Goal: Task Accomplishment & Management: Use online tool/utility

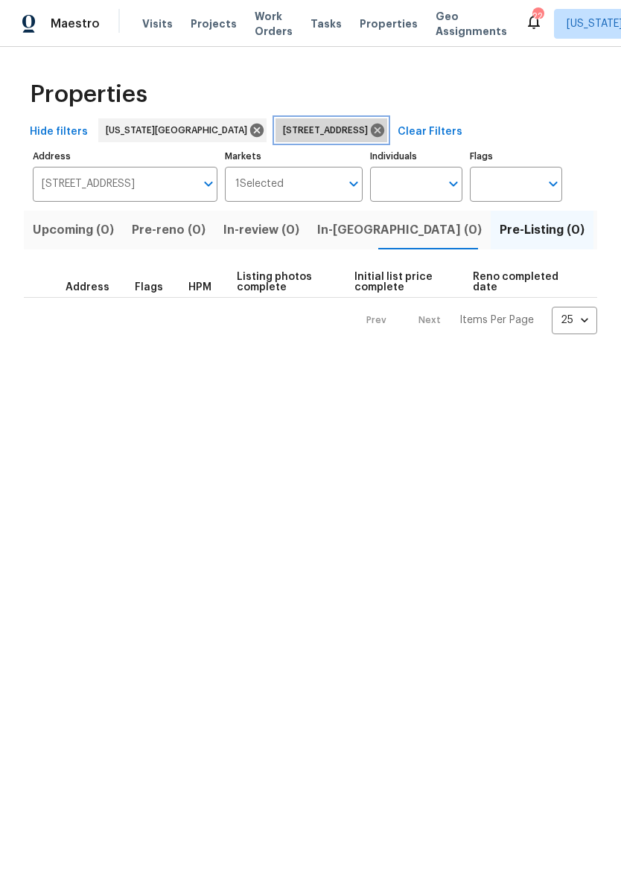
click at [386, 122] on icon at bounding box center [377, 130] width 16 height 16
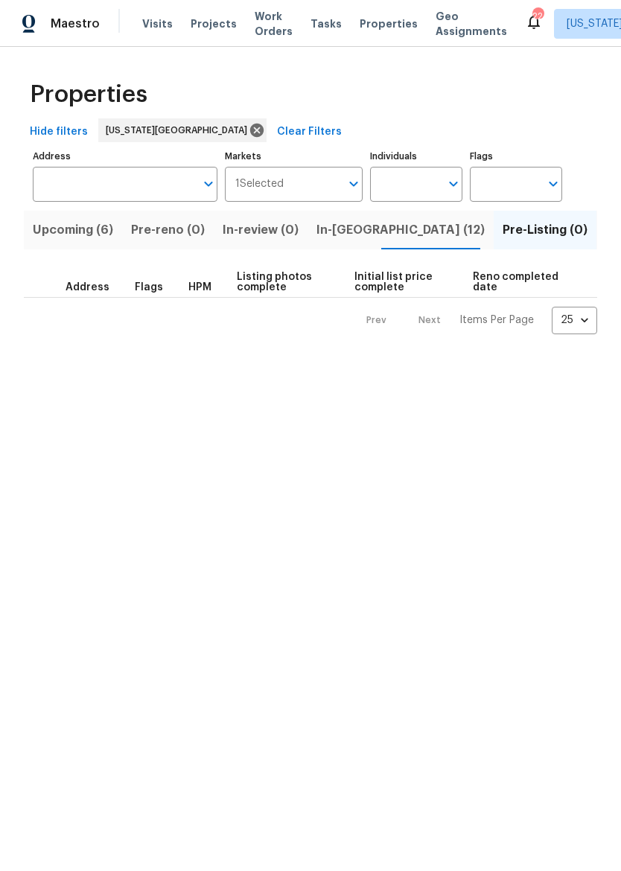
click at [348, 235] on span "In-[GEOGRAPHIC_DATA] (12)" at bounding box center [401, 230] width 168 height 21
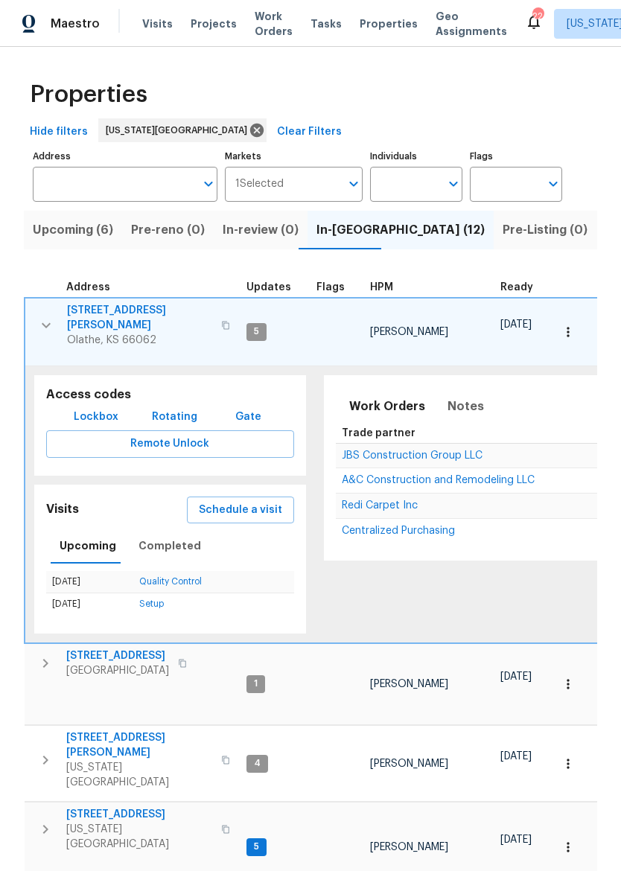
click at [39, 317] on icon "button" at bounding box center [46, 326] width 18 height 18
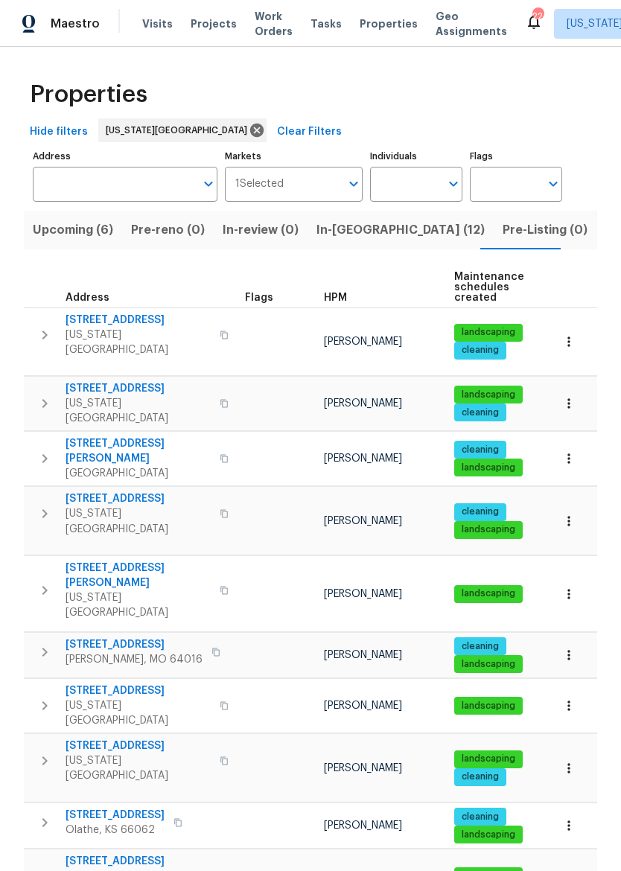
scroll to position [12, 0]
click at [119, 854] on span "[STREET_ADDRESS]" at bounding box center [138, 861] width 145 height 15
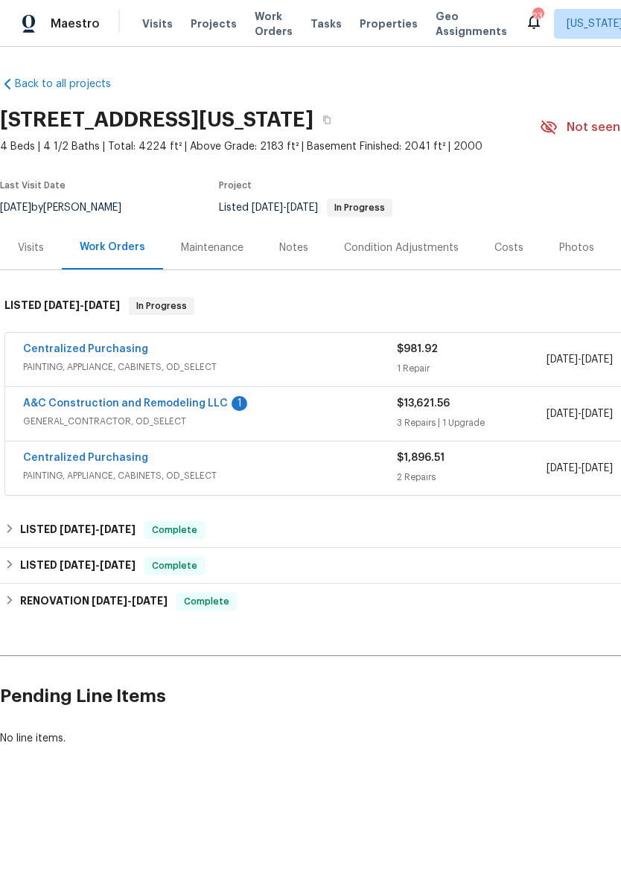
click at [212, 401] on link "A&C Construction and Remodeling LLC" at bounding box center [125, 403] width 205 height 10
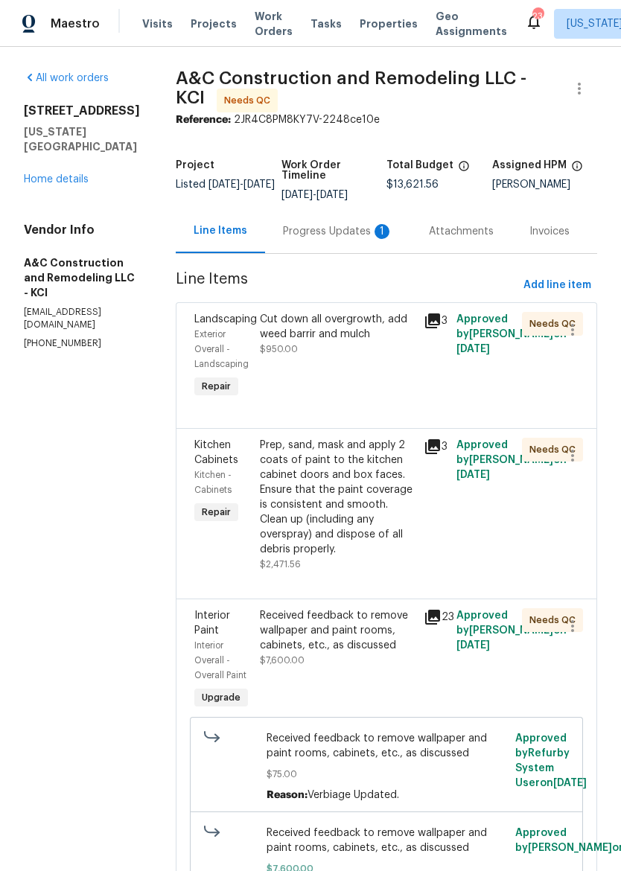
click at [384, 384] on div "Cut down all overgrowth, add weed barrir and mulch $950.00" at bounding box center [337, 357] width 164 height 98
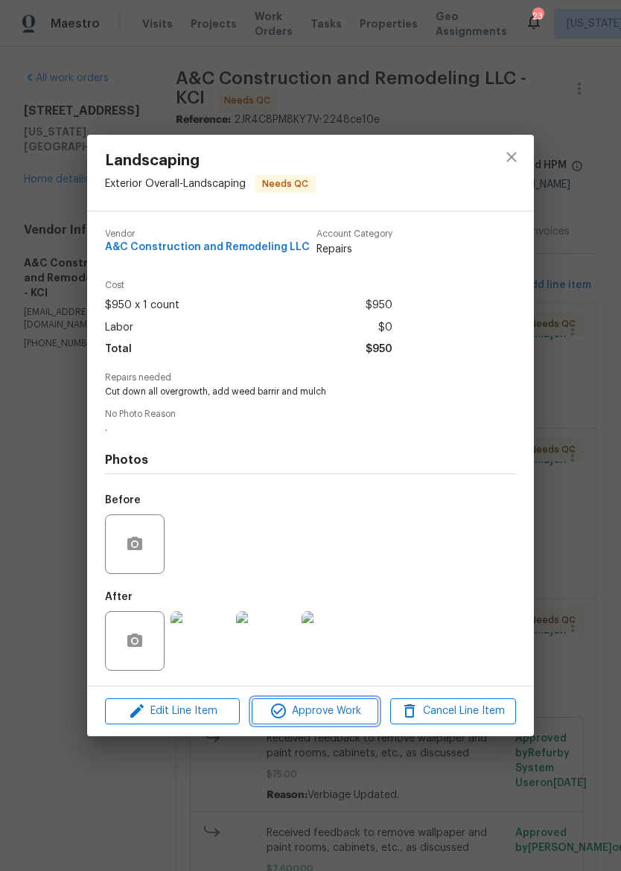
click at [337, 719] on span "Approve Work" at bounding box center [314, 711] width 117 height 19
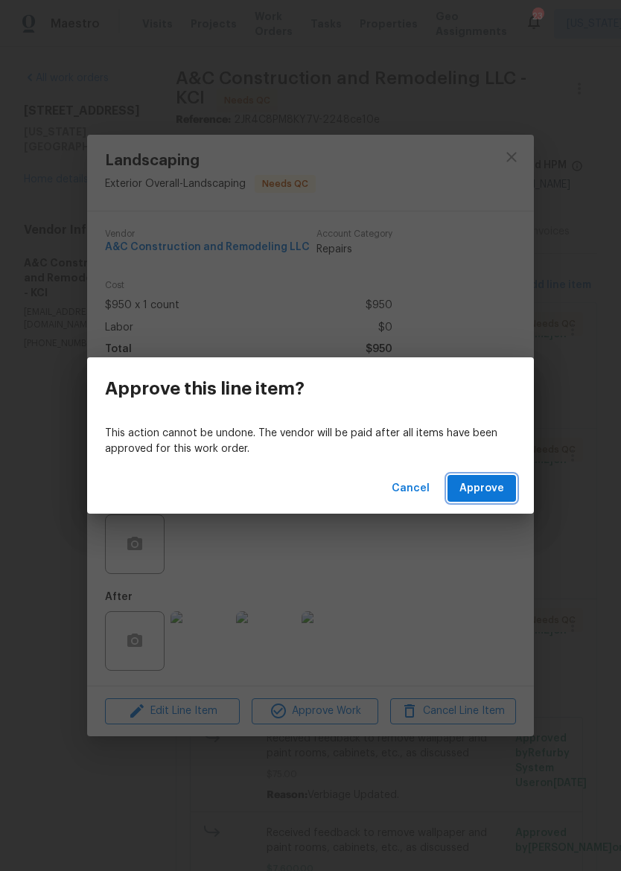
click at [503, 486] on span "Approve" at bounding box center [481, 489] width 45 height 19
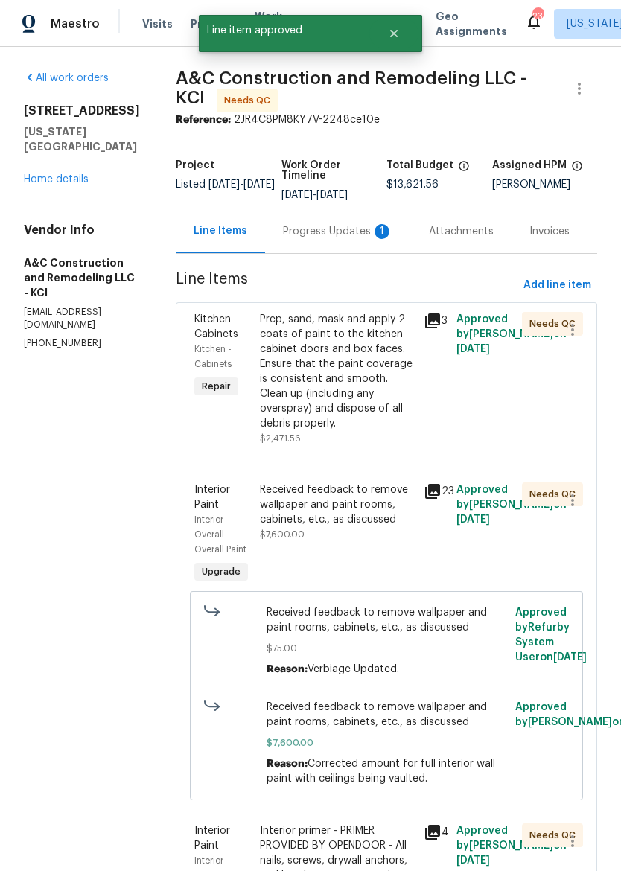
click at [379, 391] on div "Prep, sand, mask and apply 2 coats of paint to the kitchen cabinet doors and bo…" at bounding box center [337, 371] width 155 height 119
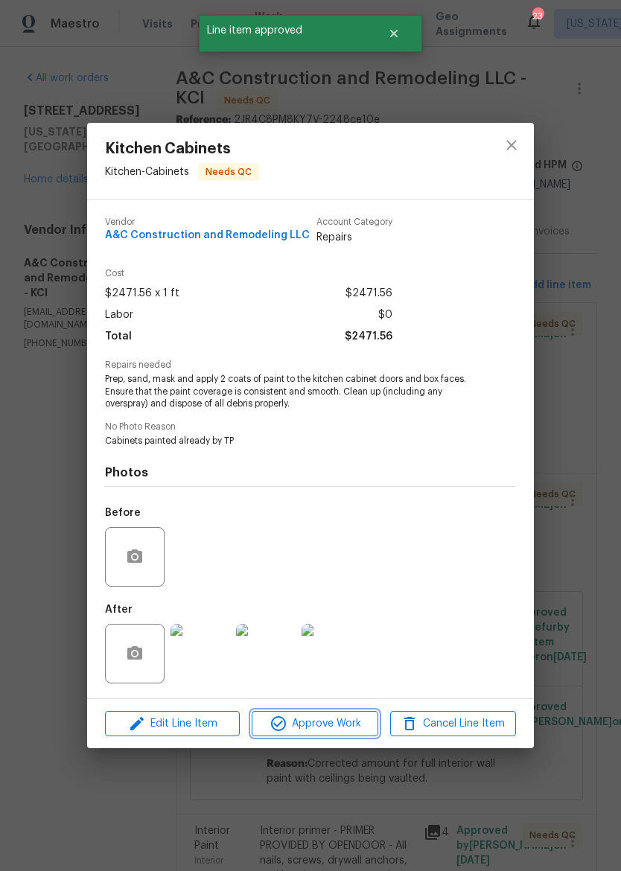
click at [333, 716] on button "Approve Work" at bounding box center [315, 724] width 126 height 26
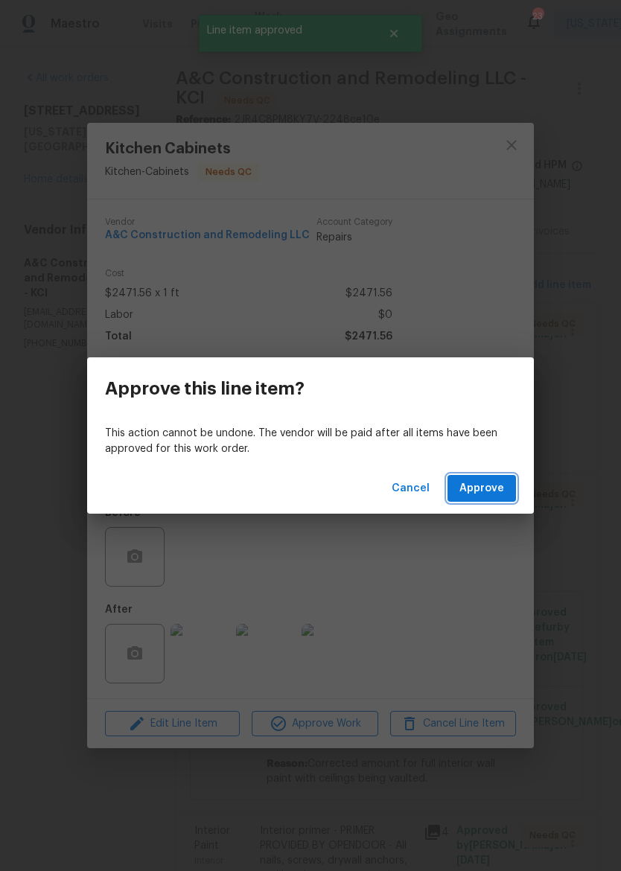
click at [503, 493] on span "Approve" at bounding box center [481, 489] width 45 height 19
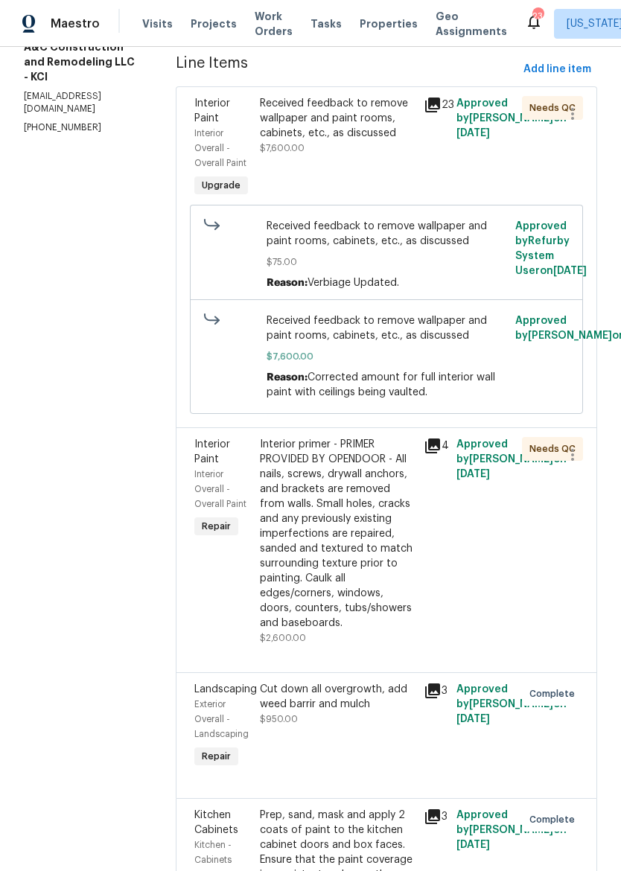
scroll to position [210, 0]
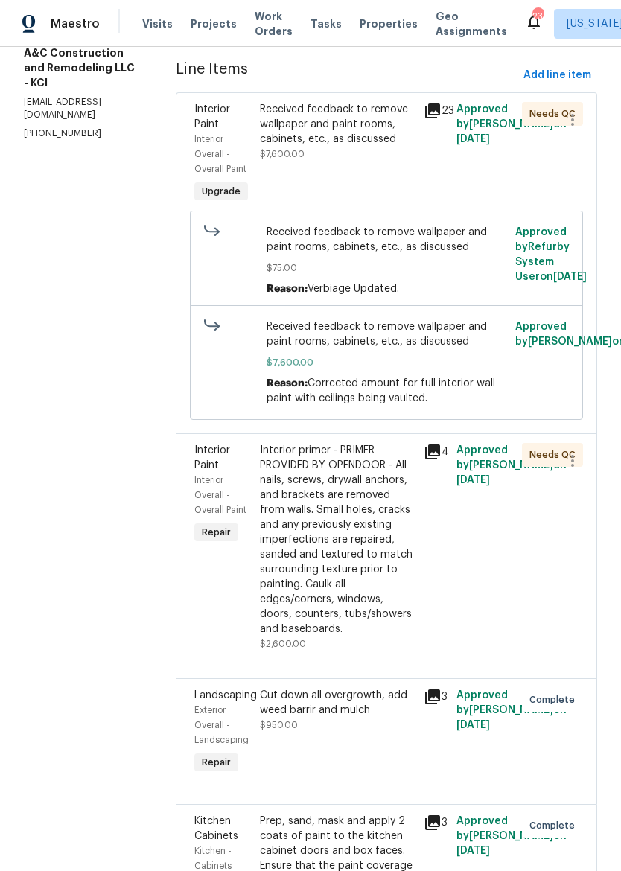
click at [390, 592] on div "Interior primer - PRIMER PROVIDED BY OPENDOOR - All nails, screws, drywall anch…" at bounding box center [337, 540] width 155 height 194
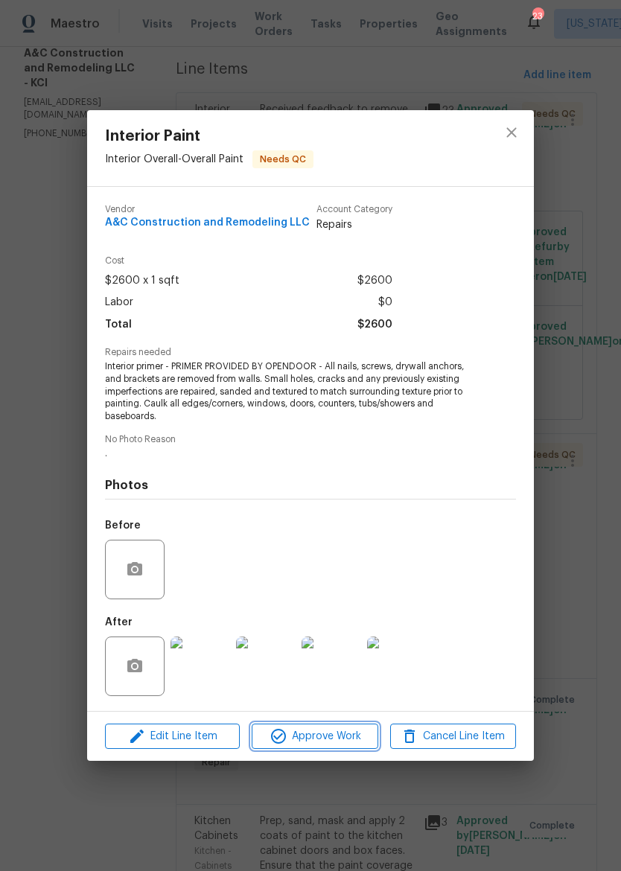
click at [351, 732] on span "Approve Work" at bounding box center [314, 737] width 117 height 19
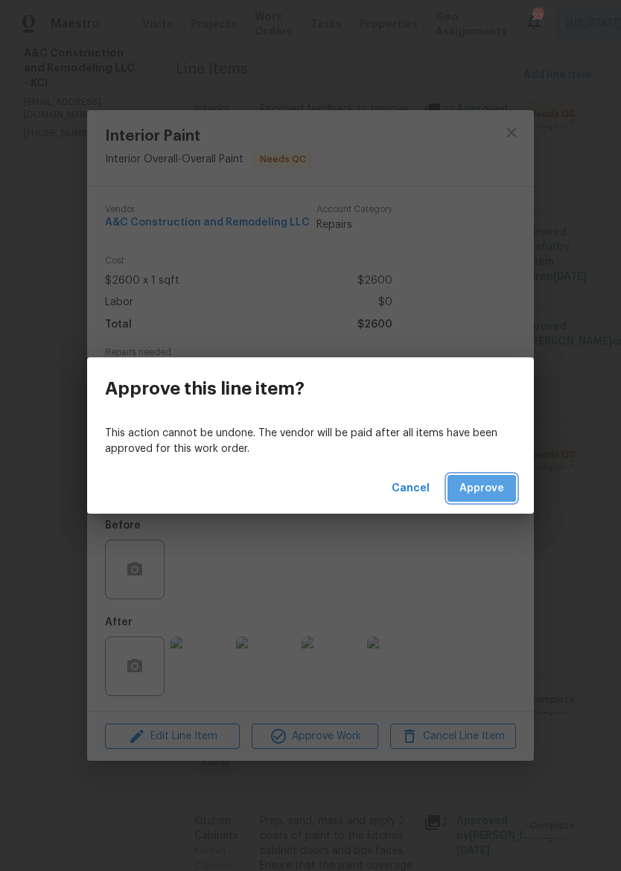
click at [494, 480] on span "Approve" at bounding box center [481, 489] width 45 height 19
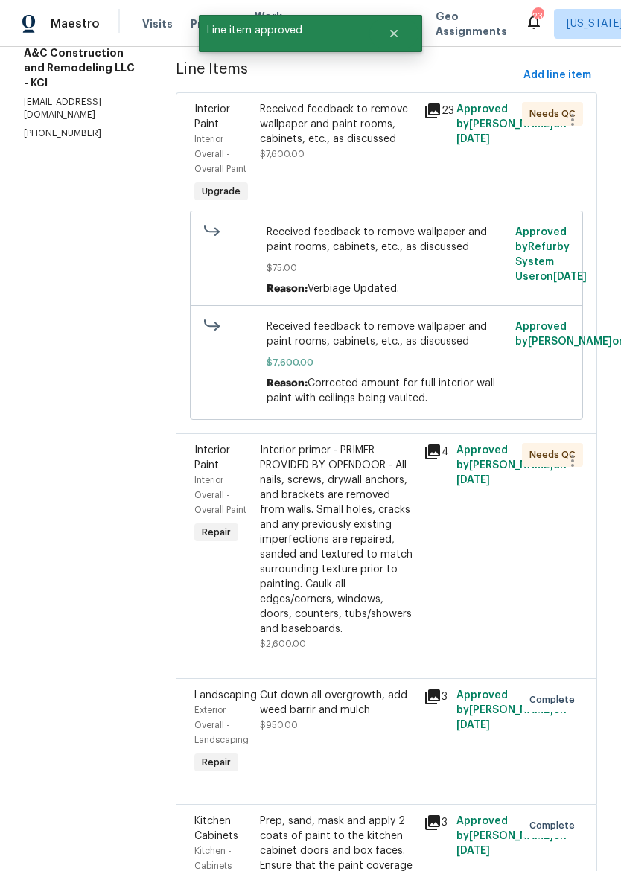
scroll to position [0, 0]
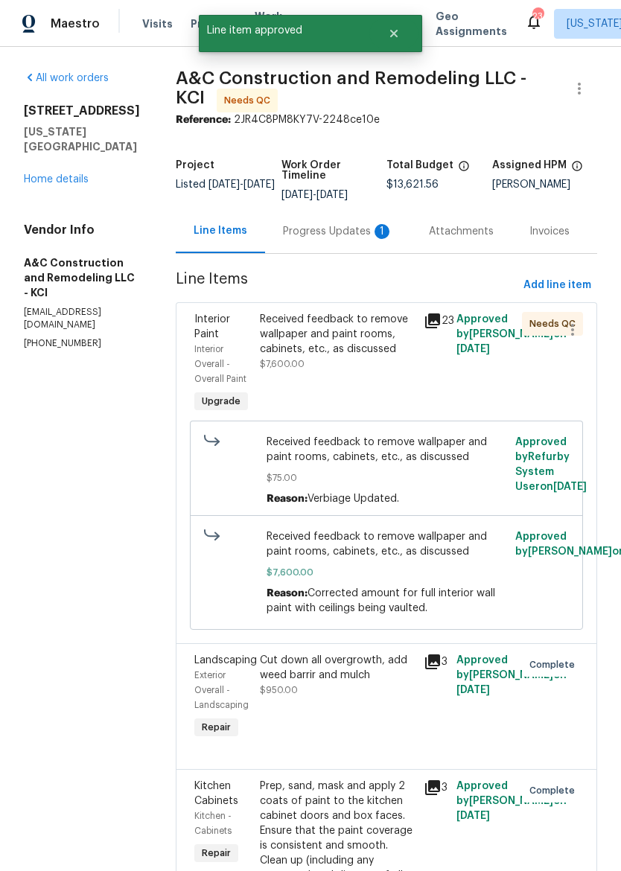
click at [389, 357] on div "Received feedback to remove wallpaper and paint rooms, cabinets, etc., as discu…" at bounding box center [337, 334] width 155 height 45
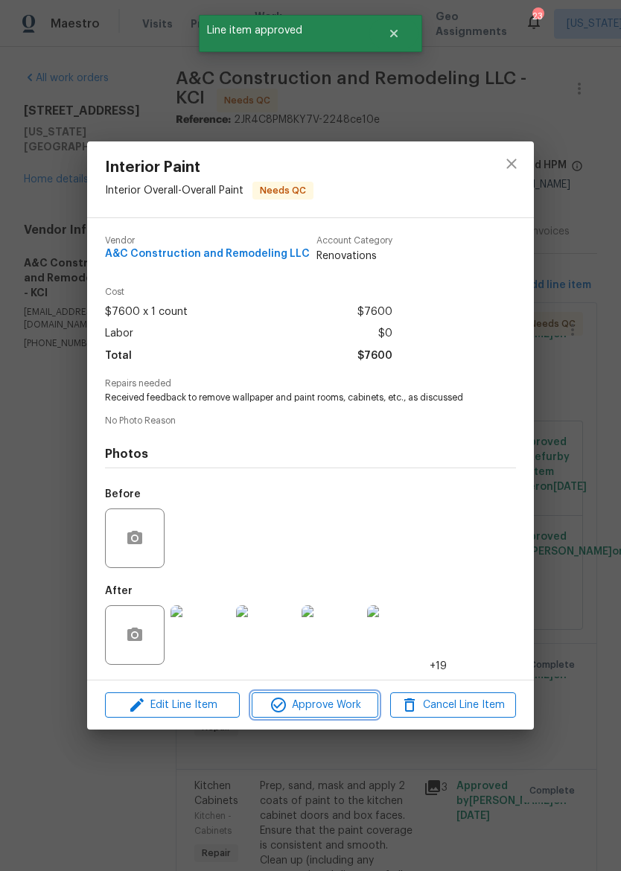
click at [346, 706] on span "Approve Work" at bounding box center [314, 705] width 117 height 19
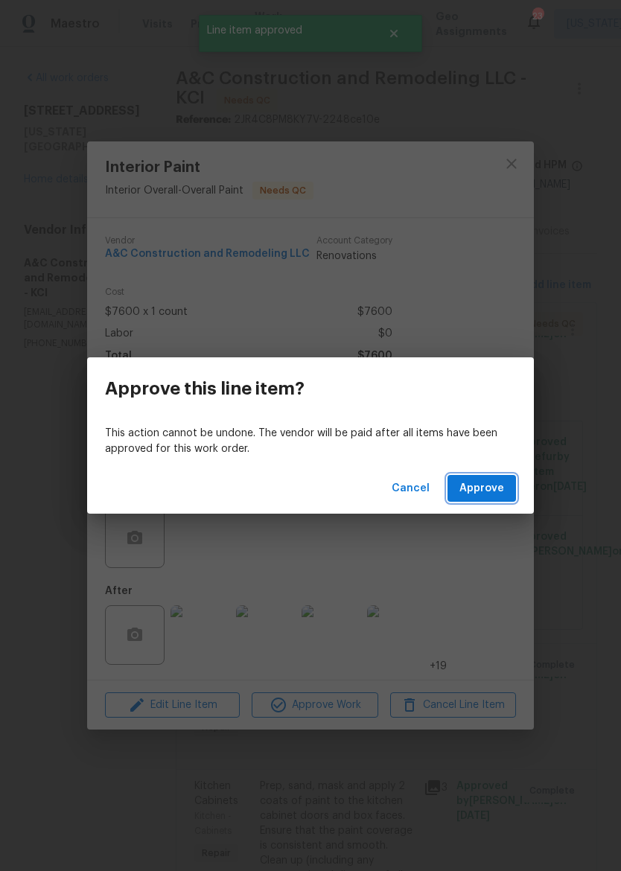
click at [488, 486] on span "Approve" at bounding box center [481, 489] width 45 height 19
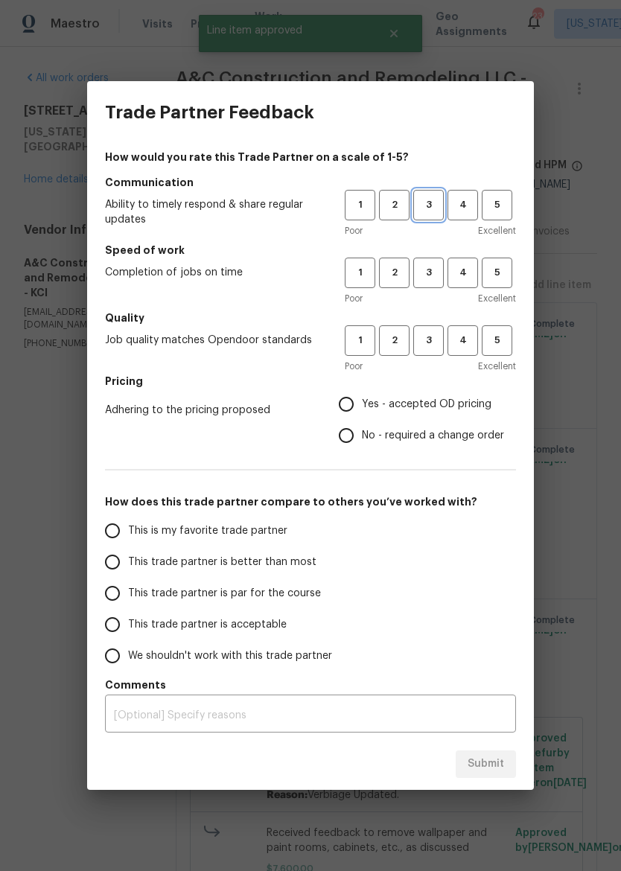
click at [427, 195] on button "3" at bounding box center [428, 205] width 31 height 31
click at [431, 276] on span "3" at bounding box center [429, 272] width 28 height 17
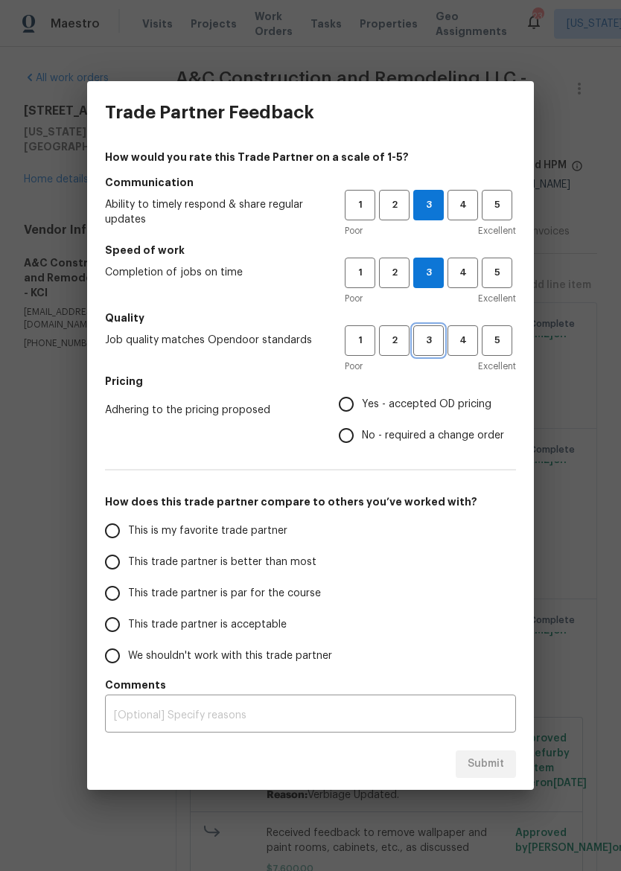
click at [433, 340] on span "3" at bounding box center [429, 340] width 28 height 17
click at [383, 433] on span "No - required a change order" at bounding box center [433, 436] width 142 height 16
click at [362, 433] on input "No - required a change order" at bounding box center [346, 435] width 31 height 31
radio input "true"
click at [271, 595] on span "This trade partner is par for the course" at bounding box center [224, 594] width 193 height 16
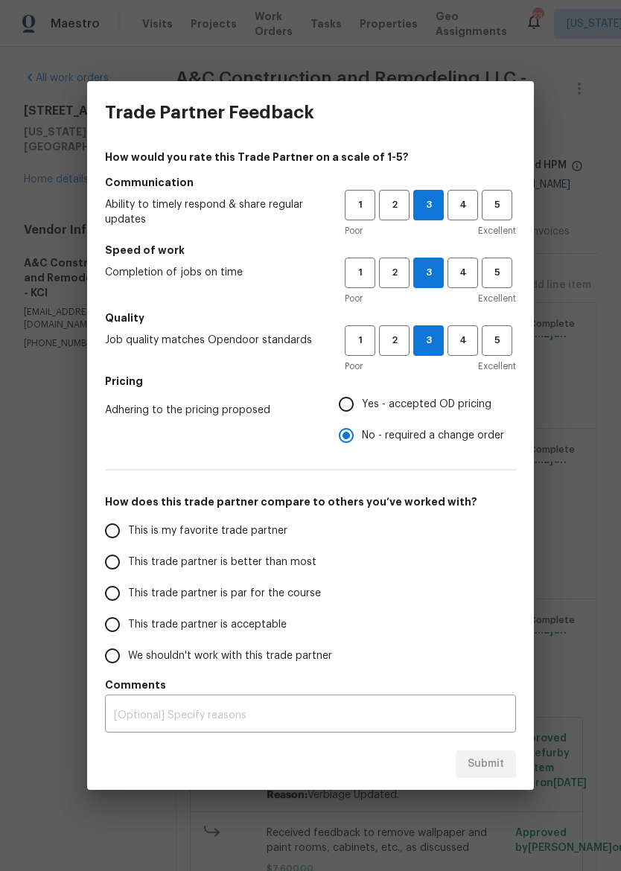
click at [128, 595] on input "This trade partner is par for the course" at bounding box center [112, 593] width 31 height 31
click at [511, 754] on button "Submit" at bounding box center [486, 765] width 60 height 28
radio input "true"
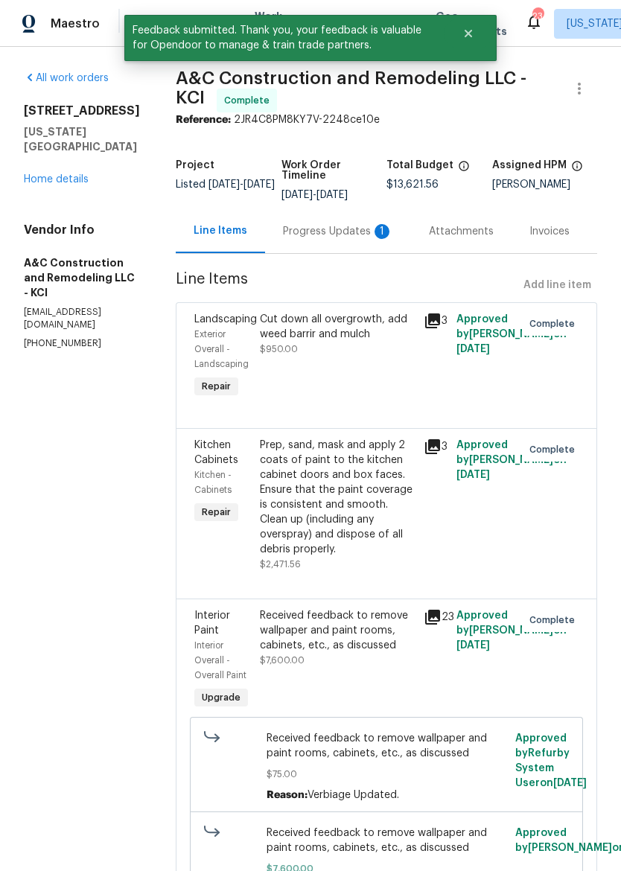
click at [347, 238] on div "Progress Updates 1" at bounding box center [338, 231] width 110 height 15
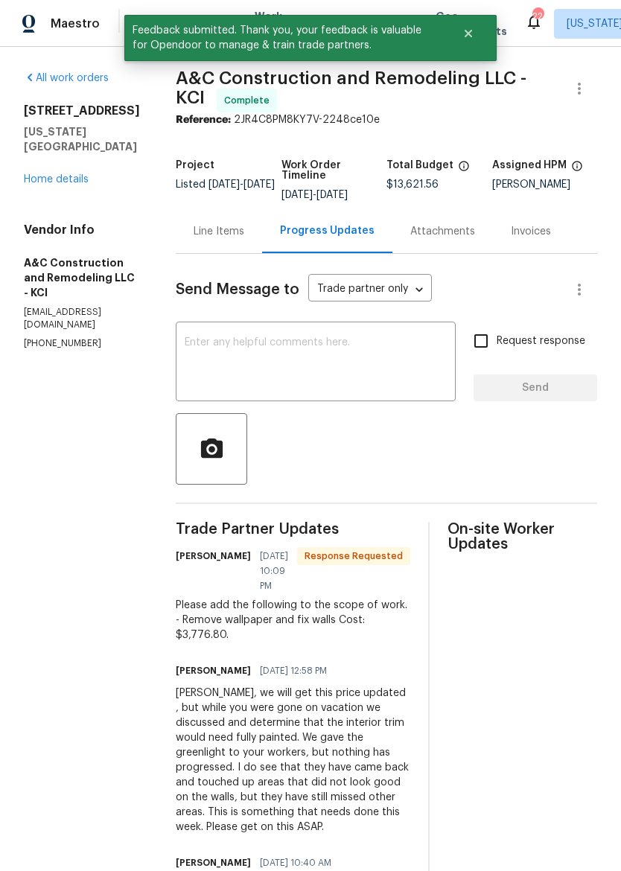
click at [366, 357] on textarea at bounding box center [316, 363] width 262 height 52
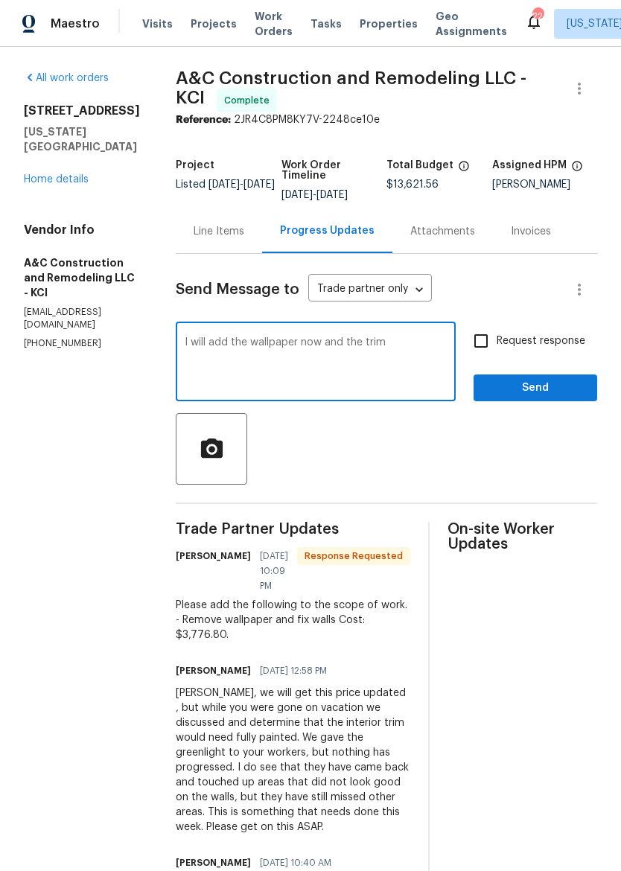
type textarea "I will add the wallpaper now and the trim"
click at [552, 398] on span "Send" at bounding box center [536, 388] width 100 height 19
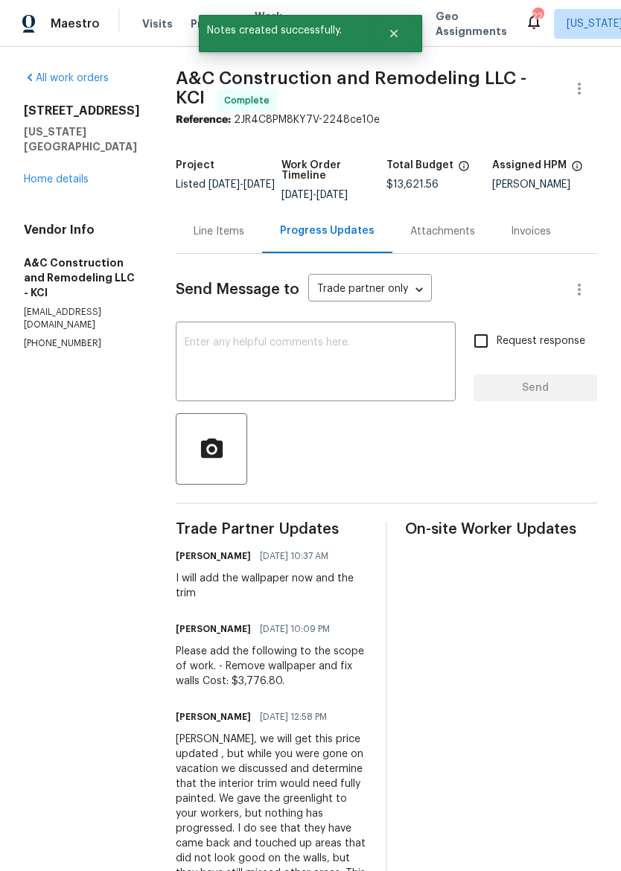
click at [242, 237] on div "Line Items" at bounding box center [219, 231] width 51 height 15
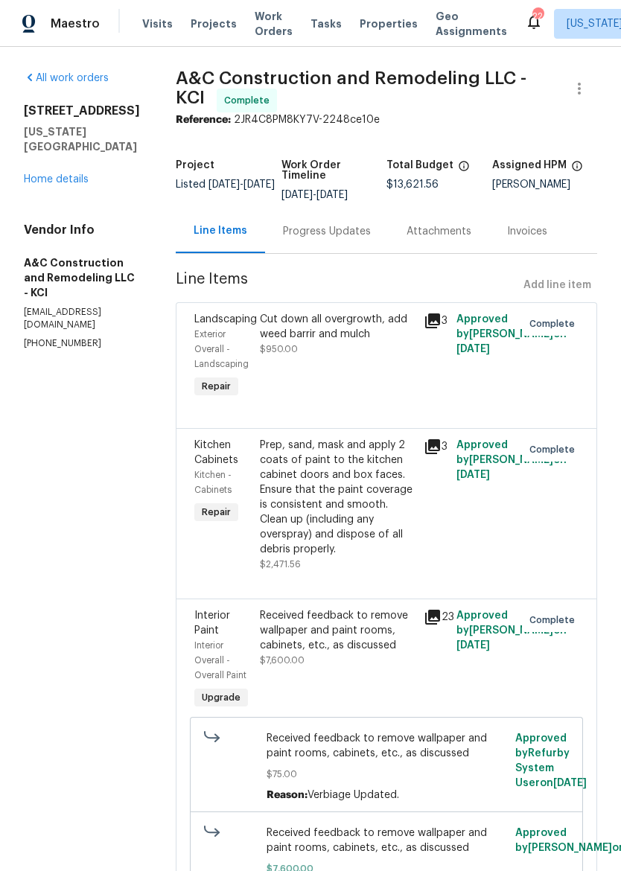
click at [37, 174] on link "Home details" at bounding box center [56, 179] width 65 height 10
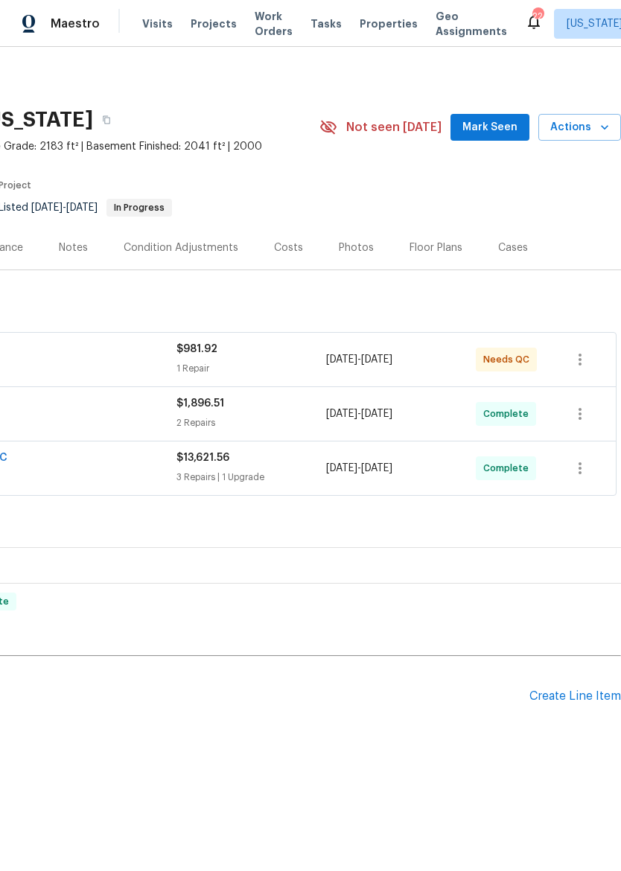
scroll to position [0, 220]
click at [570, 702] on div "Create Line Item" at bounding box center [575, 697] width 92 height 14
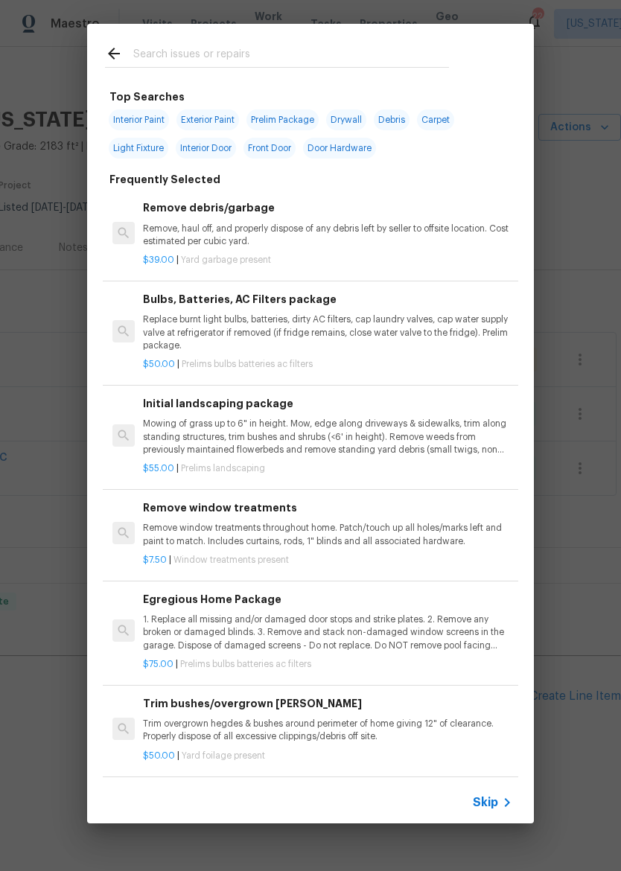
click at [332, 27] on div at bounding box center [277, 53] width 380 height 59
click at [373, 41] on div at bounding box center [277, 53] width 380 height 59
click at [51, 381] on div "Top Searches Interior Paint Exterior Paint Prelim Package Drywall Debris Carpet…" at bounding box center [310, 423] width 621 height 847
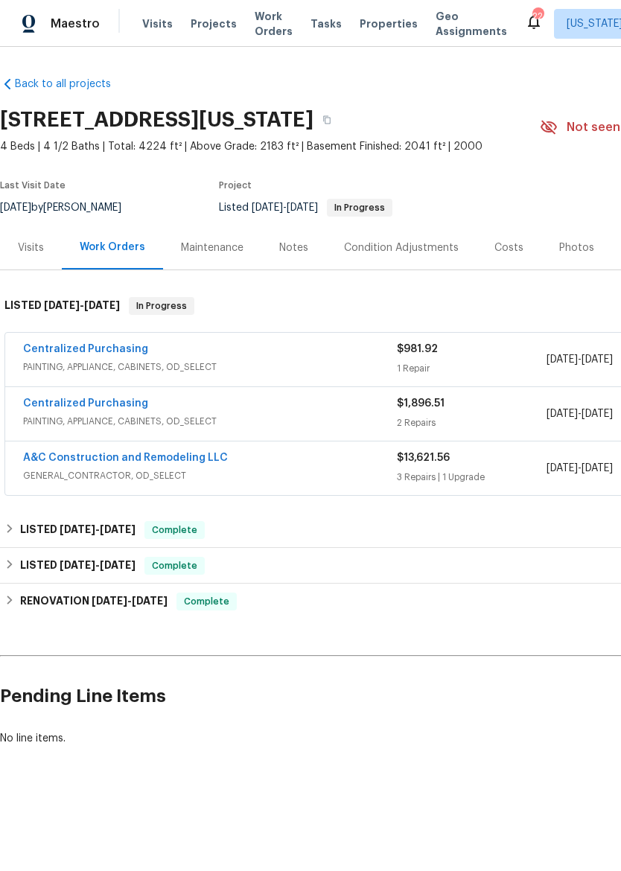
scroll to position [0, 0]
click at [201, 459] on link "A&C Construction and Remodeling LLC" at bounding box center [125, 458] width 205 height 10
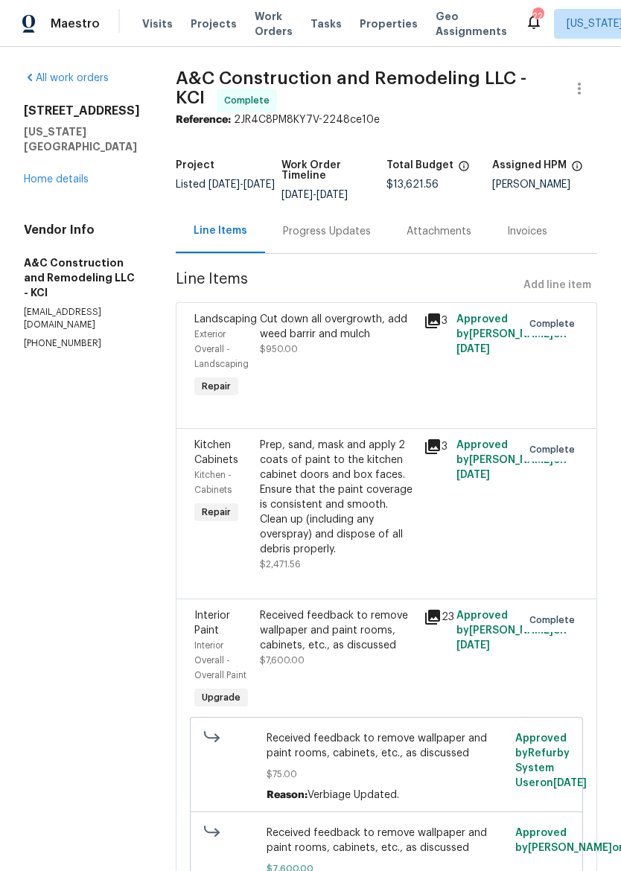
click at [367, 239] on div "Progress Updates" at bounding box center [327, 231] width 88 height 15
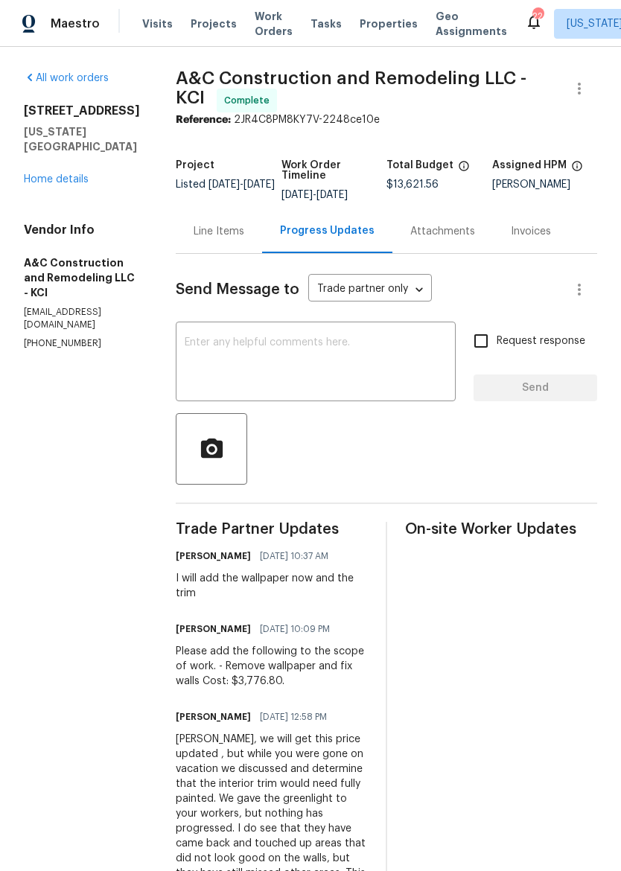
click at [80, 174] on link "Home details" at bounding box center [56, 179] width 65 height 10
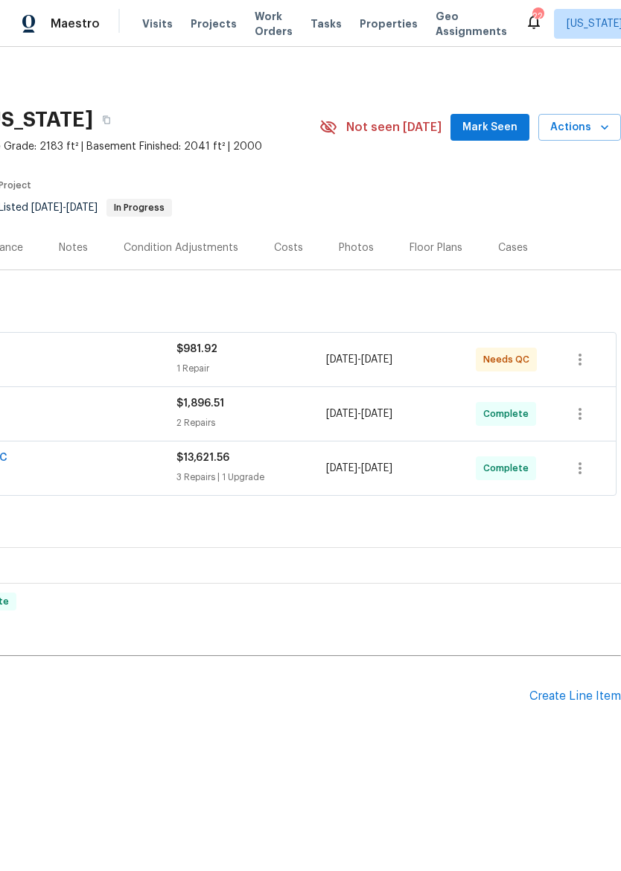
scroll to position [0, 220]
click at [587, 681] on div "Pending Line Items Create Line Item" at bounding box center [201, 696] width 842 height 69
click at [578, 693] on div "Create Line Item" at bounding box center [575, 697] width 92 height 14
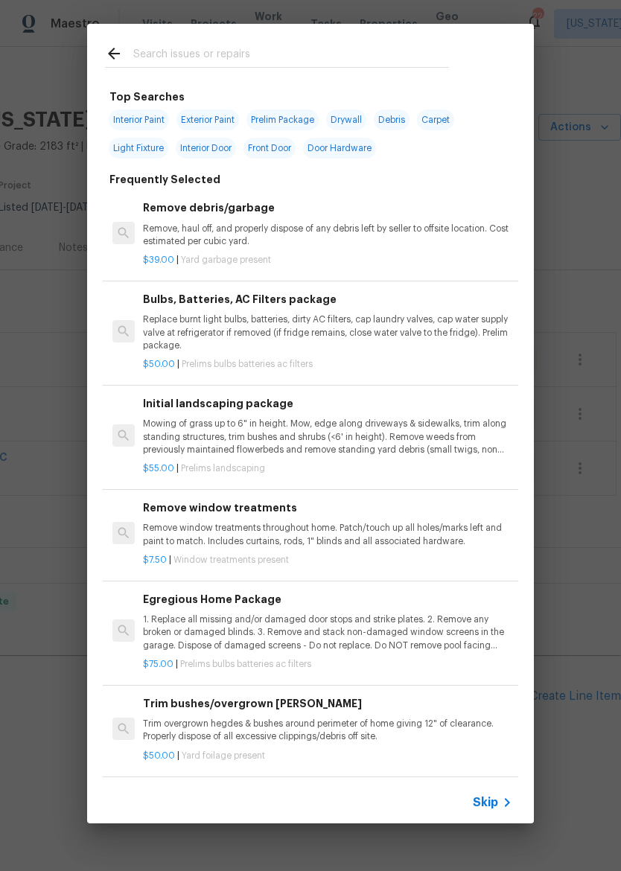
click at [352, 55] on input "text" at bounding box center [291, 56] width 316 height 22
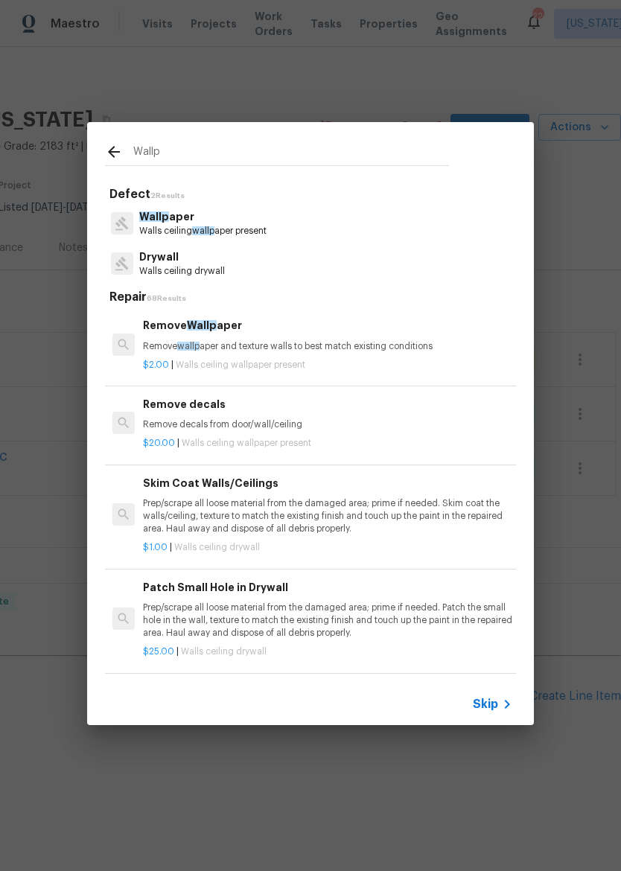
type input "Wallp"
click at [349, 223] on div "Wallp aper Walls ceiling wallp aper present" at bounding box center [310, 223] width 411 height 40
click at [349, 222] on div "Wallp aper Walls ceiling wallp aper present" at bounding box center [310, 223] width 411 height 40
click at [382, 217] on div "Wallp aper Walls ceiling wallp aper present" at bounding box center [310, 223] width 411 height 40
click at [252, 220] on p "Wallp aper" at bounding box center [202, 217] width 127 height 16
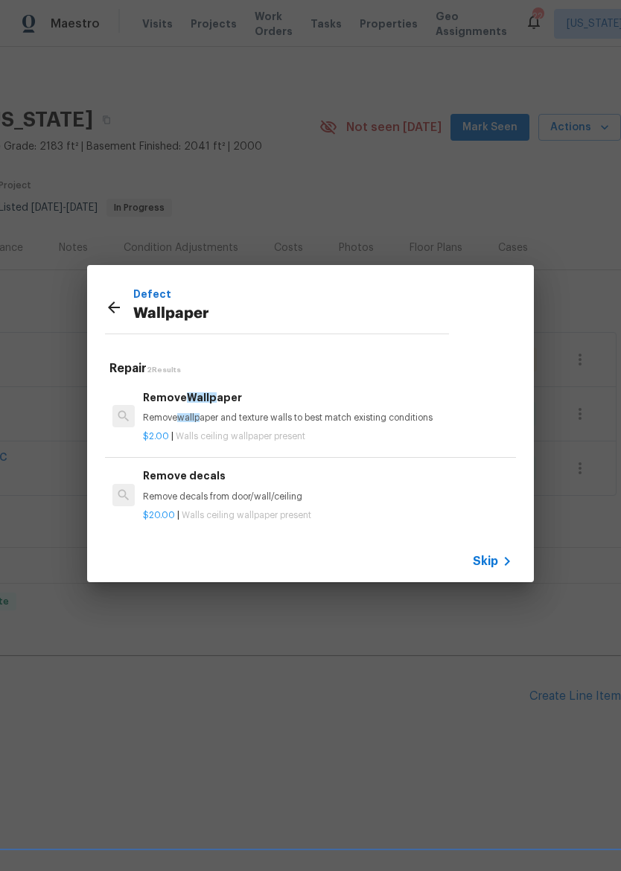
click at [311, 413] on p "Remove wallp aper and texture walls to best match existing conditions" at bounding box center [327, 418] width 369 height 13
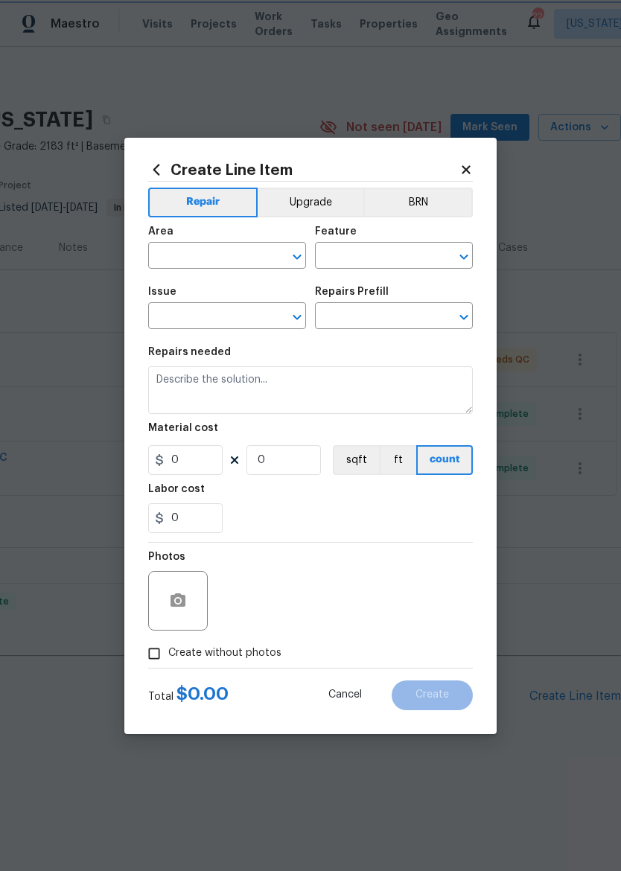
type input "Walls and Ceiling"
type input "Wallpaper"
type input "Remove Wallpaper $2.00"
type textarea "Remove wallpaper and texture walls to best match existing conditions"
type input "2"
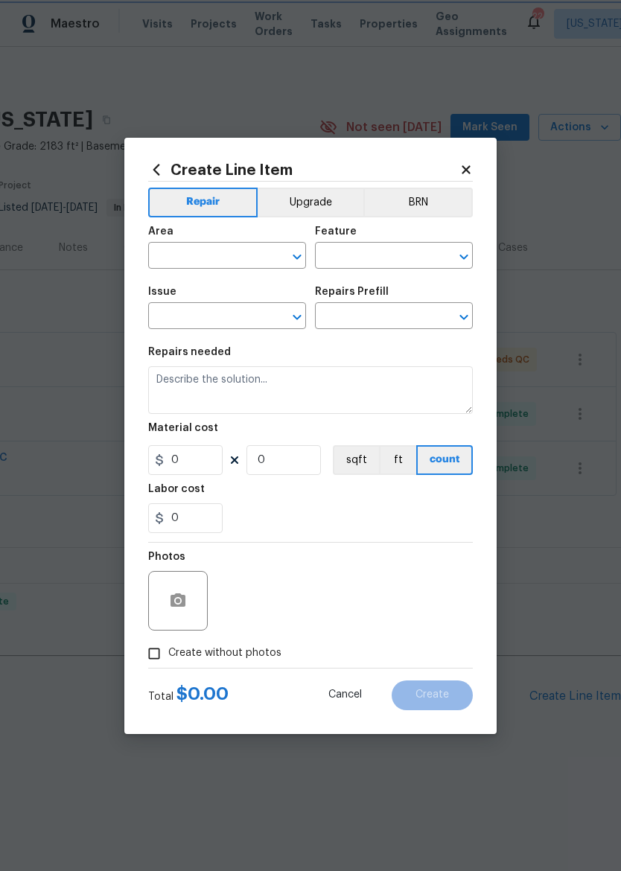
type input "1"
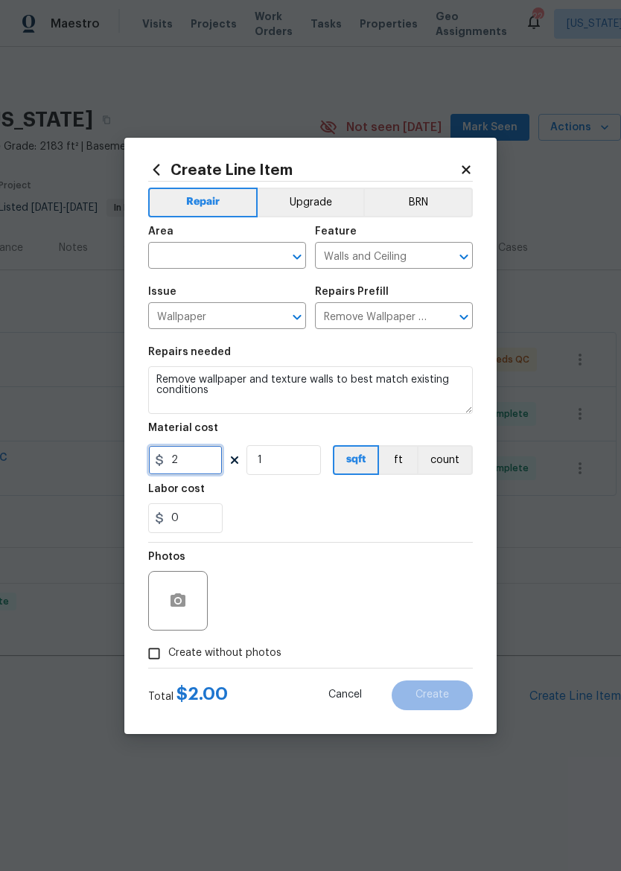
click at [209, 459] on input "2" at bounding box center [185, 460] width 74 height 30
click at [394, 563] on div "Photos" at bounding box center [310, 591] width 325 height 97
type input "3776.8"
click at [167, 658] on input "Create without photos" at bounding box center [154, 654] width 28 height 28
checkbox input "true"
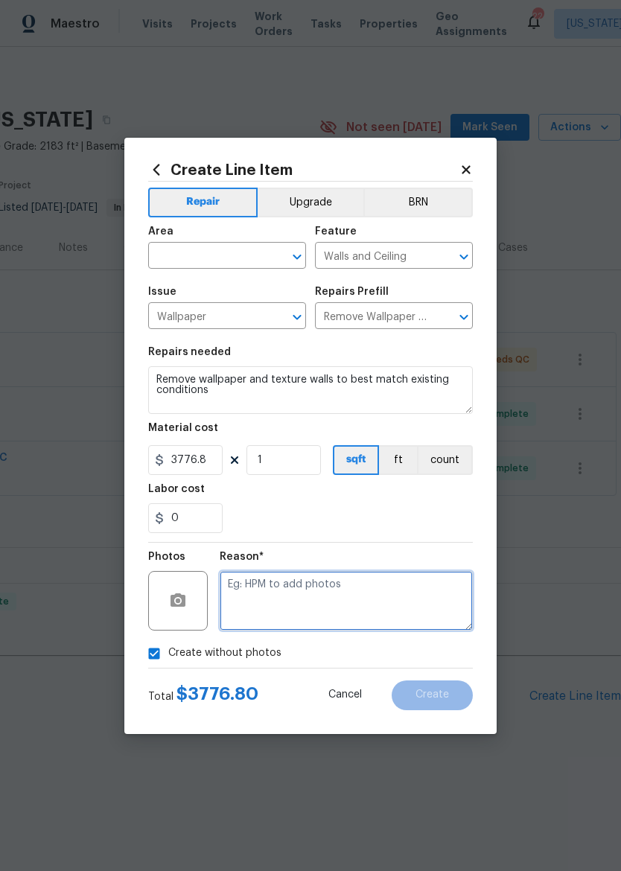
click at [411, 593] on textarea at bounding box center [346, 601] width 253 height 60
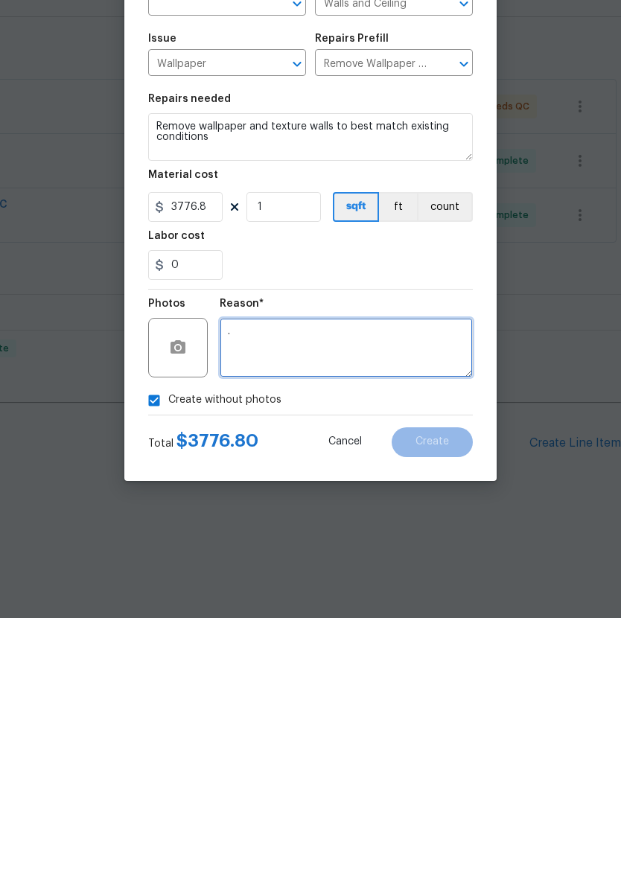
type textarea "."
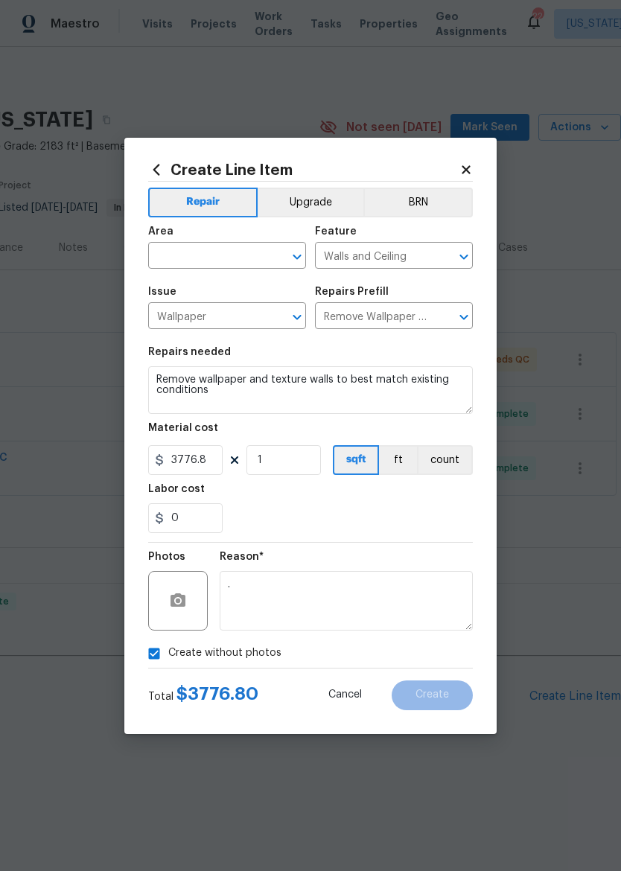
click at [176, 264] on input "text" at bounding box center [206, 257] width 116 height 23
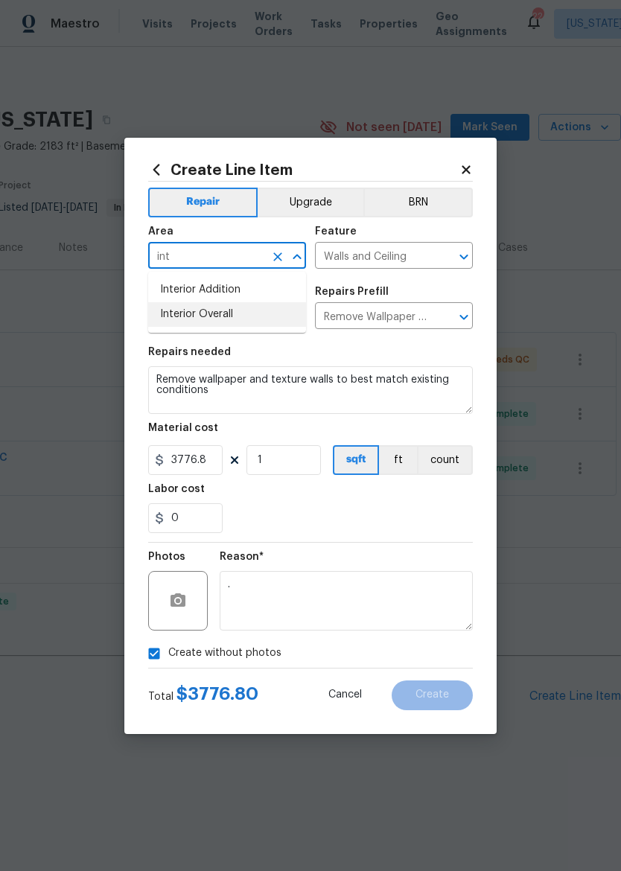
click at [178, 317] on li "Interior Overall" at bounding box center [227, 314] width 158 height 25
type input "Interior Overall"
click at [454, 521] on div "0" at bounding box center [310, 518] width 325 height 30
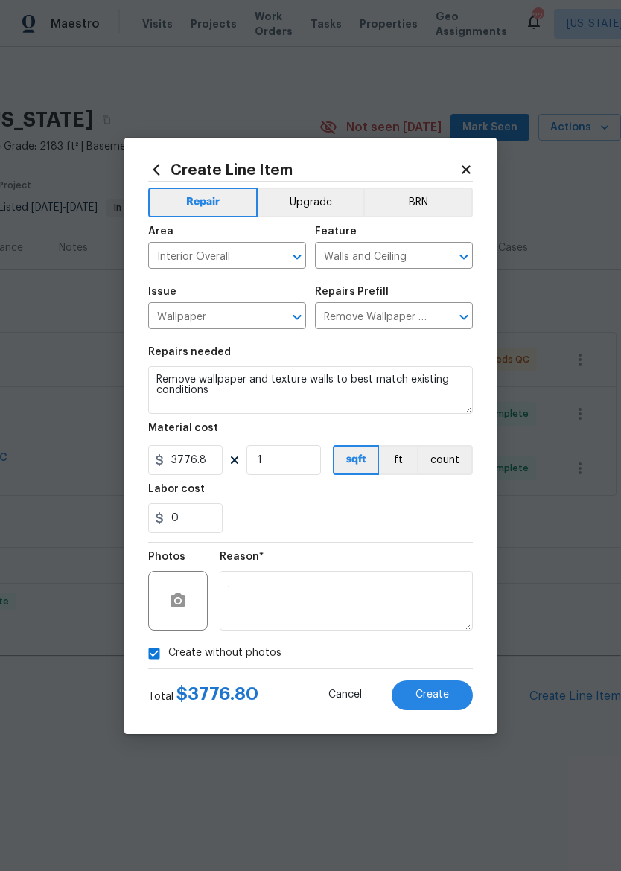
click at [437, 693] on span "Create" at bounding box center [433, 695] width 34 height 11
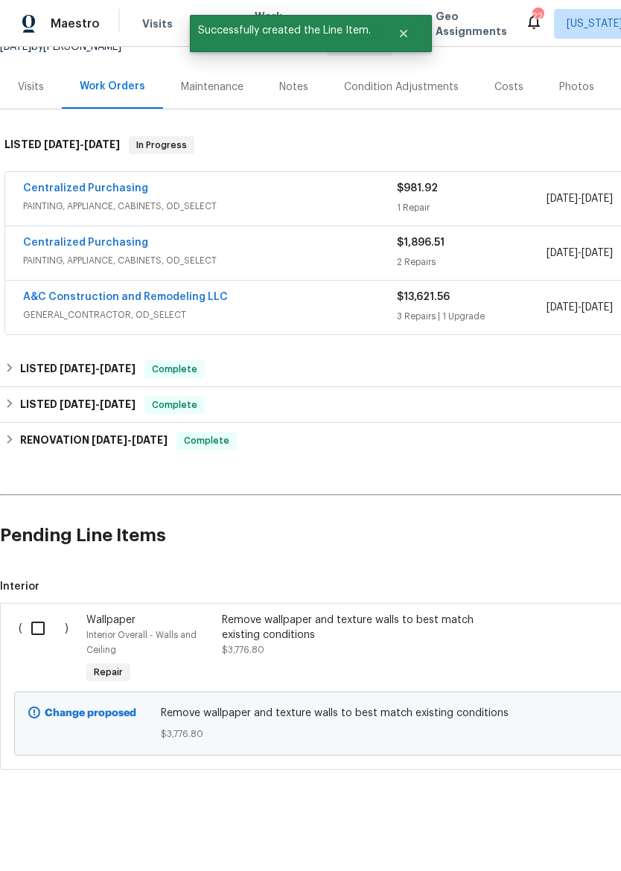
scroll to position [162, 0]
click at [45, 632] on input "checkbox" at bounding box center [43, 628] width 42 height 31
checkbox input "true"
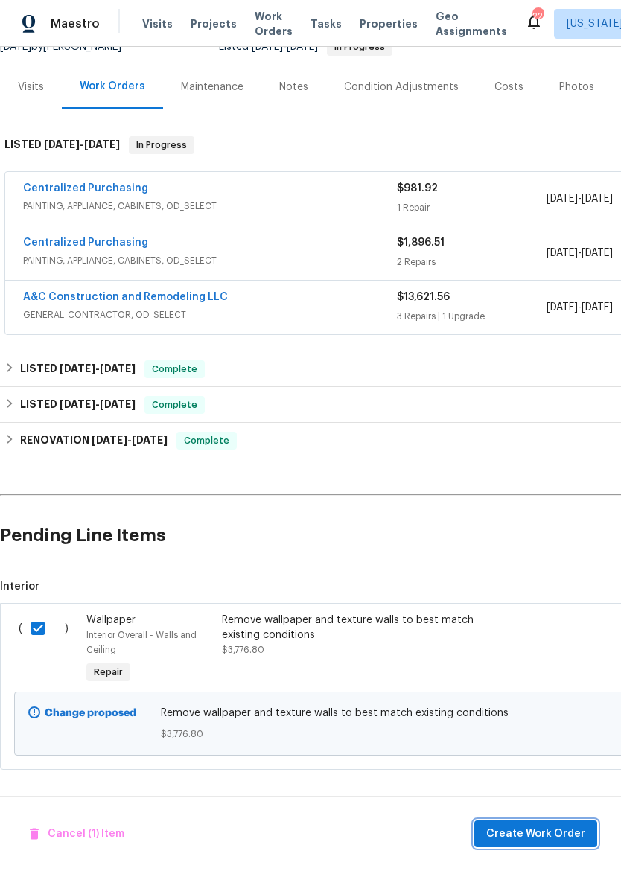
click at [568, 837] on span "Create Work Order" at bounding box center [535, 834] width 99 height 19
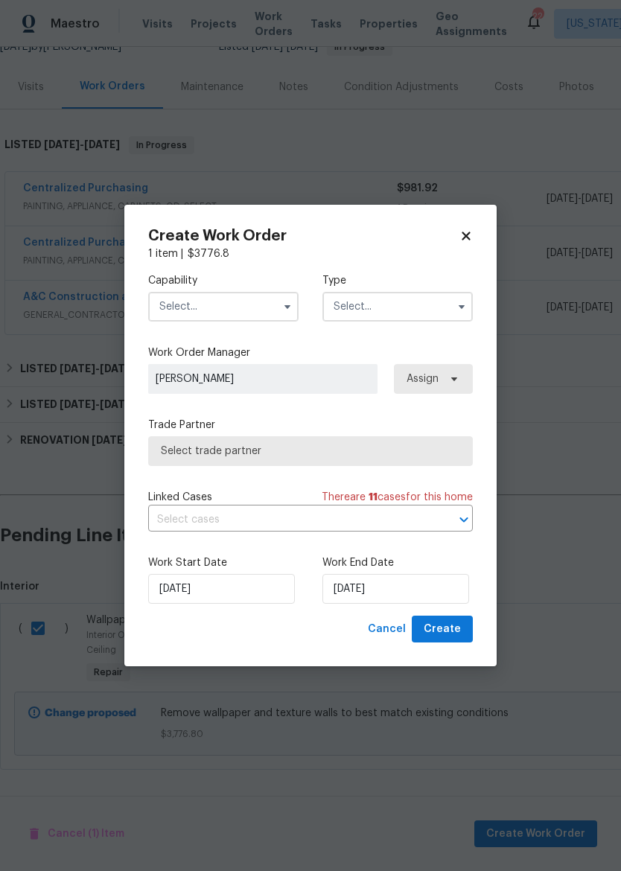
click at [168, 293] on input "text" at bounding box center [223, 307] width 150 height 30
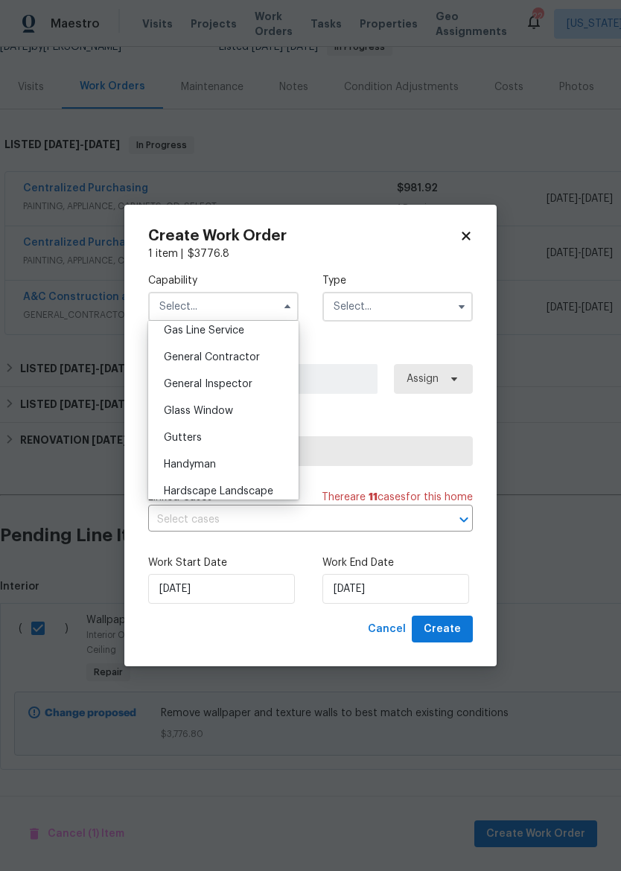
scroll to position [693, 0]
click at [269, 356] on div "General Contractor" at bounding box center [223, 356] width 143 height 27
type input "General Contractor"
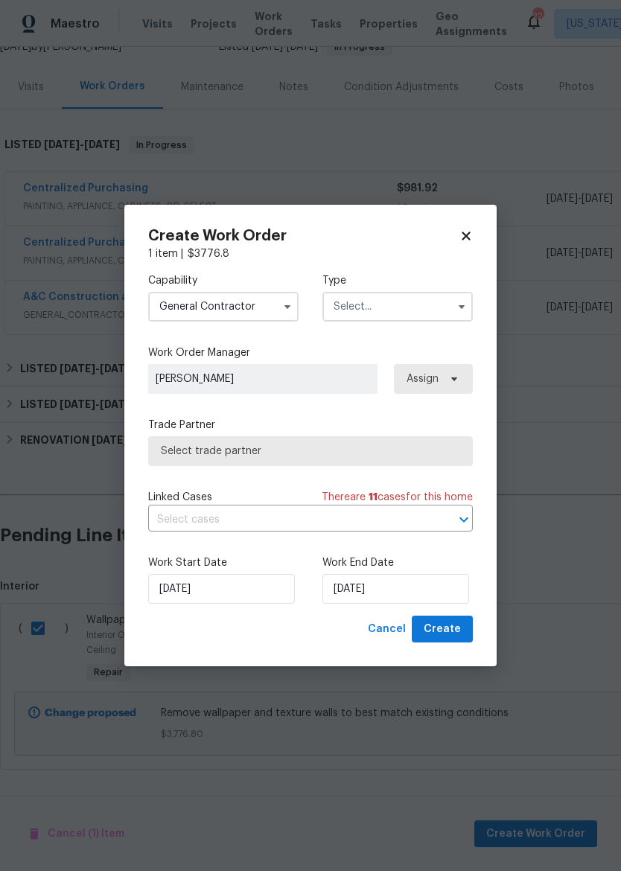
click at [380, 306] on input "text" at bounding box center [397, 307] width 150 height 30
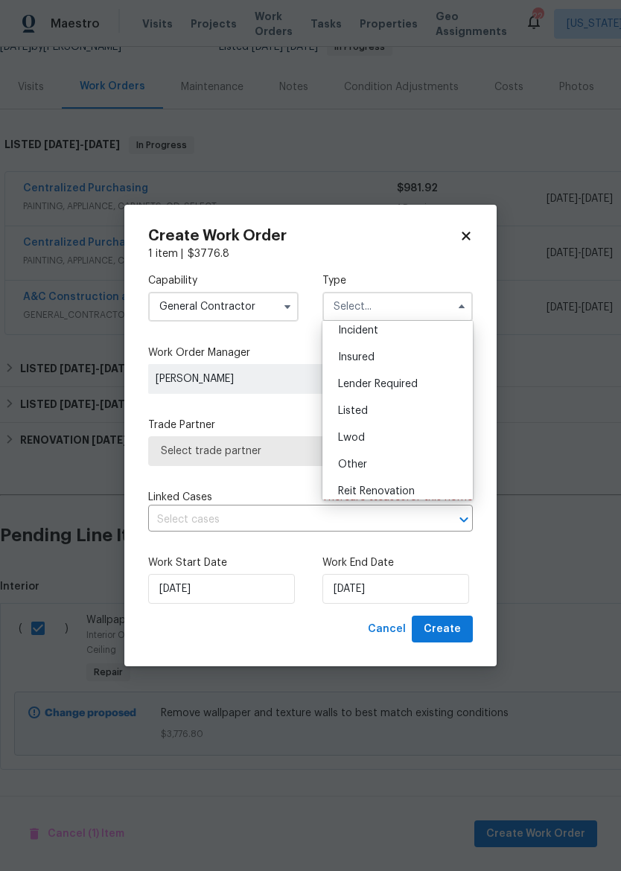
scroll to position [80, 0]
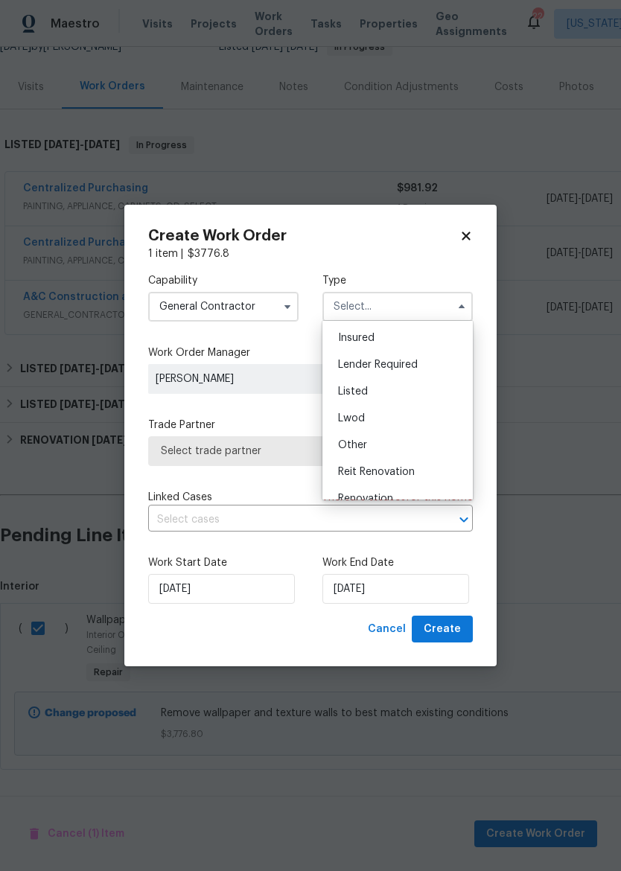
click at [403, 395] on div "Listed" at bounding box center [397, 391] width 143 height 27
type input "Listed"
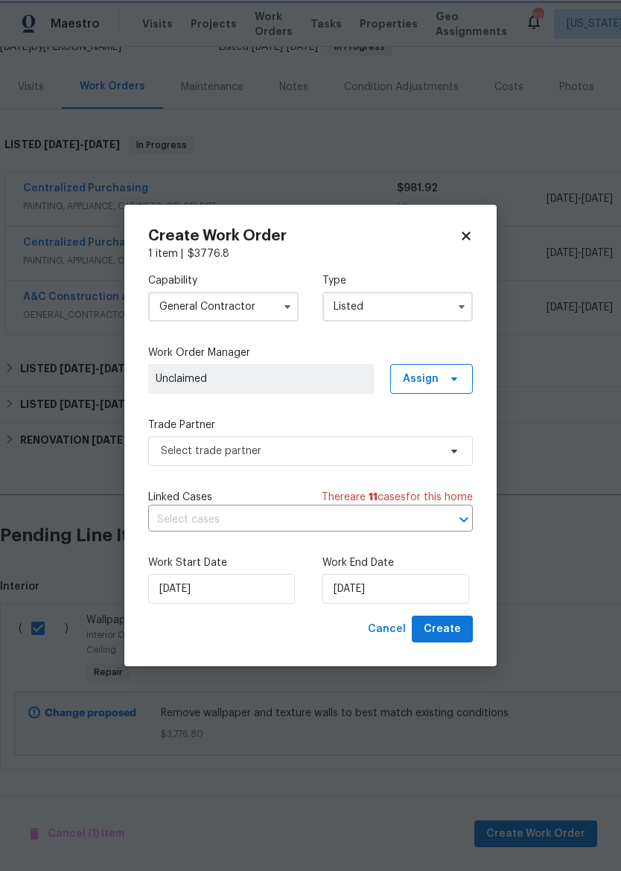
scroll to position [0, 0]
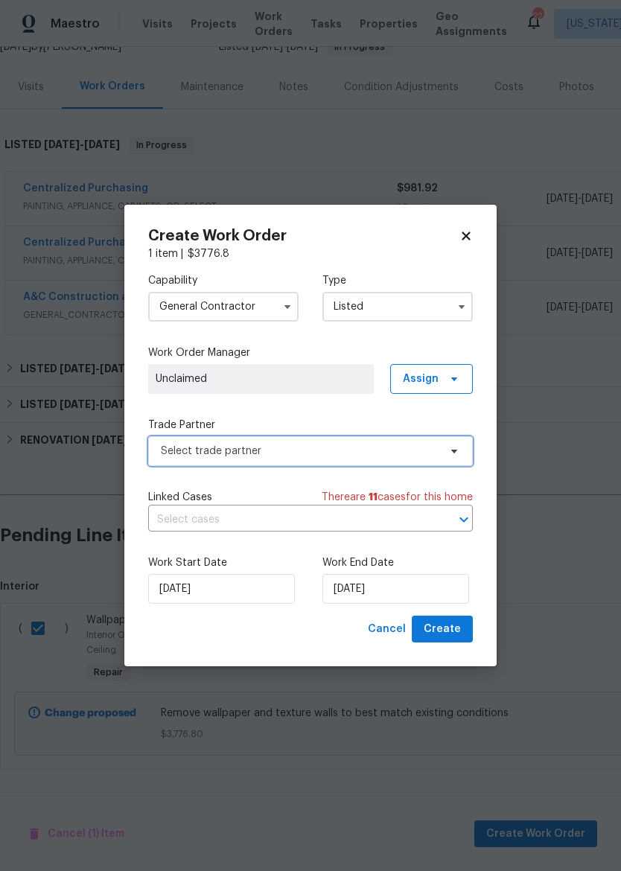
click at [385, 462] on span "Select trade partner" at bounding box center [310, 451] width 325 height 30
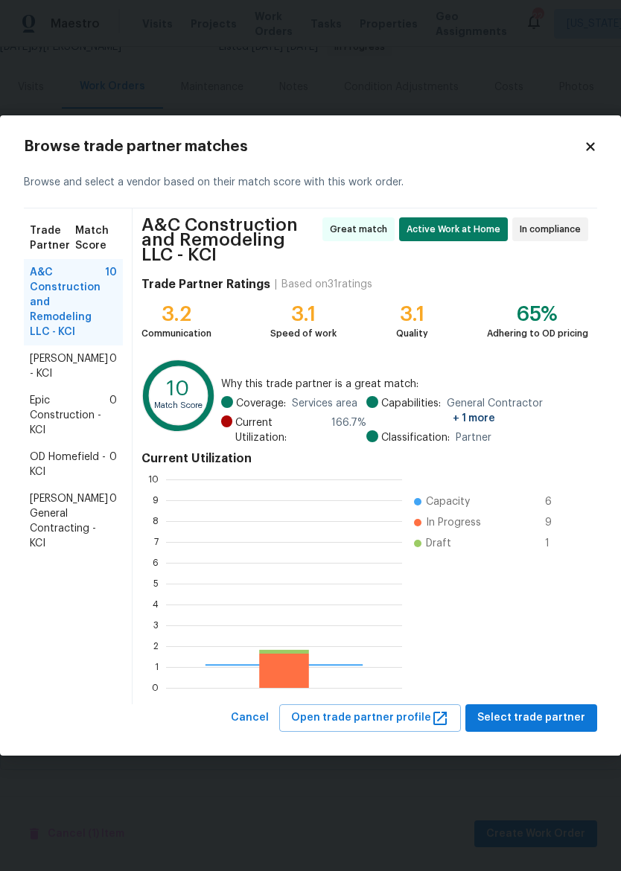
scroll to position [209, 236]
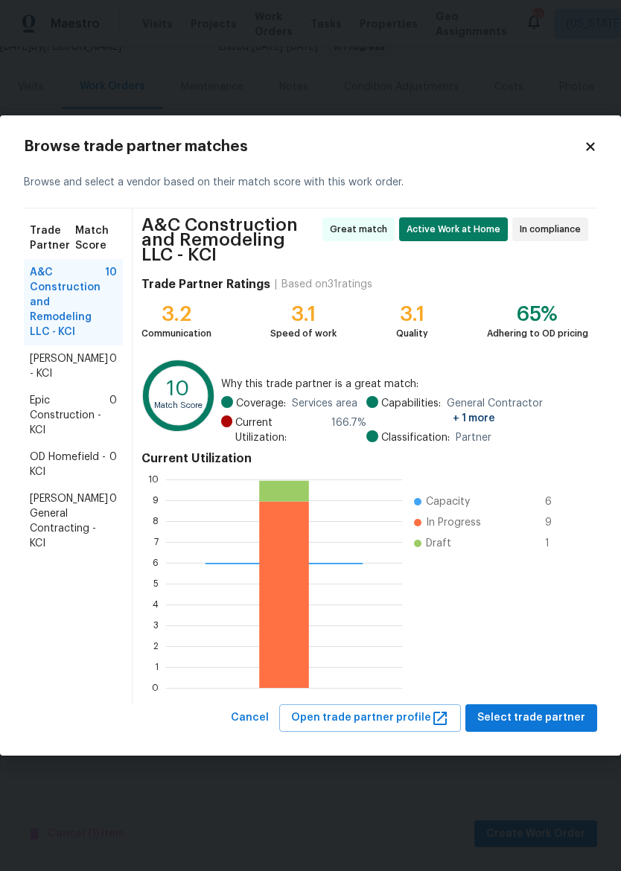
click at [555, 723] on span "Select trade partner" at bounding box center [531, 718] width 108 height 19
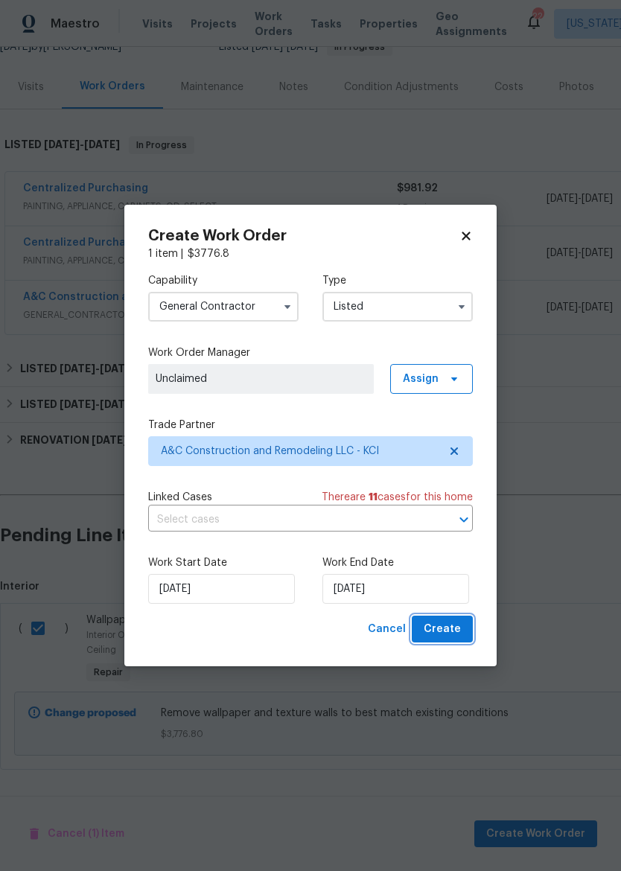
click at [460, 630] on span "Create" at bounding box center [442, 629] width 37 height 19
checkbox input "false"
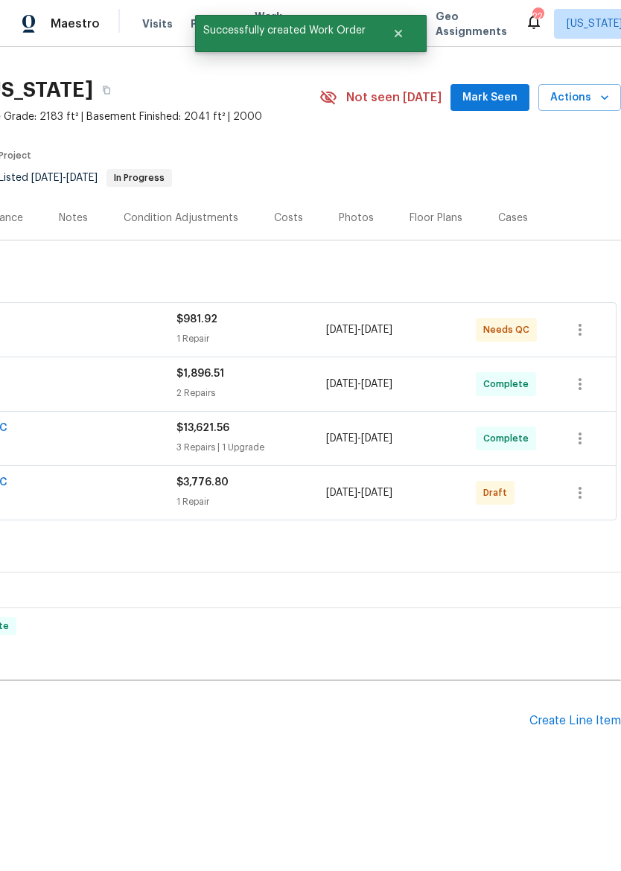
scroll to position [30, 220]
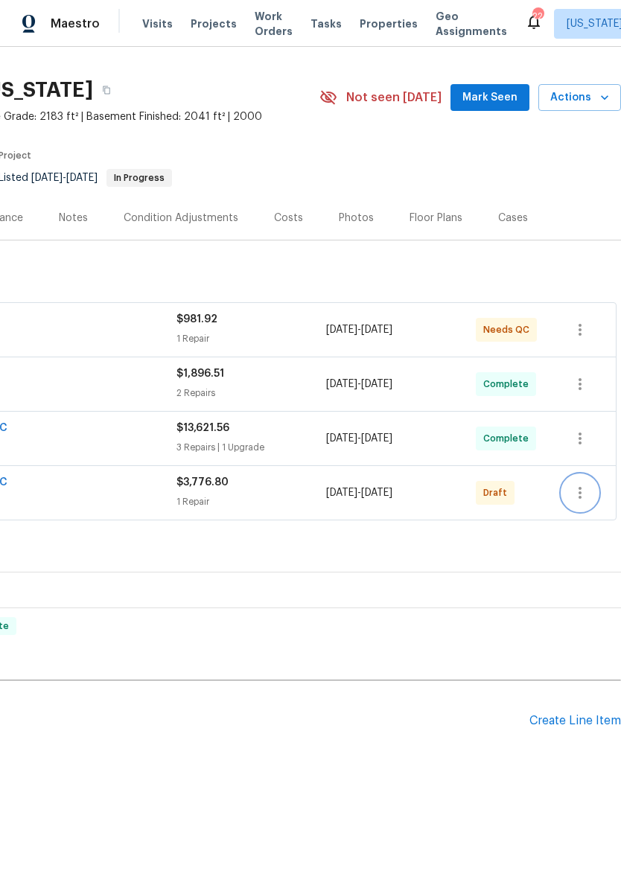
click at [592, 501] on button "button" at bounding box center [580, 493] width 36 height 36
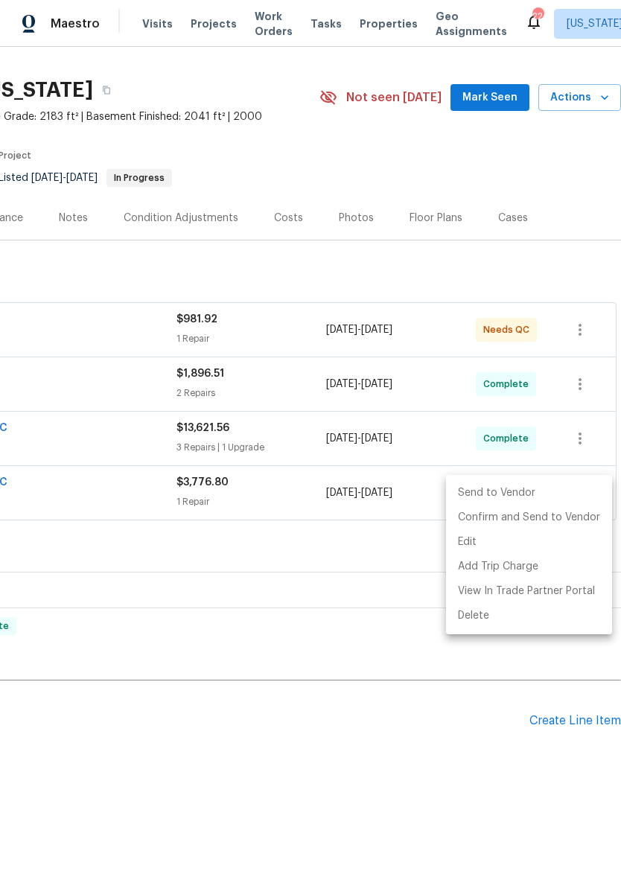
click at [544, 492] on li "Send to Vendor" at bounding box center [529, 493] width 166 height 25
